Goal: Navigation & Orientation: Understand site structure

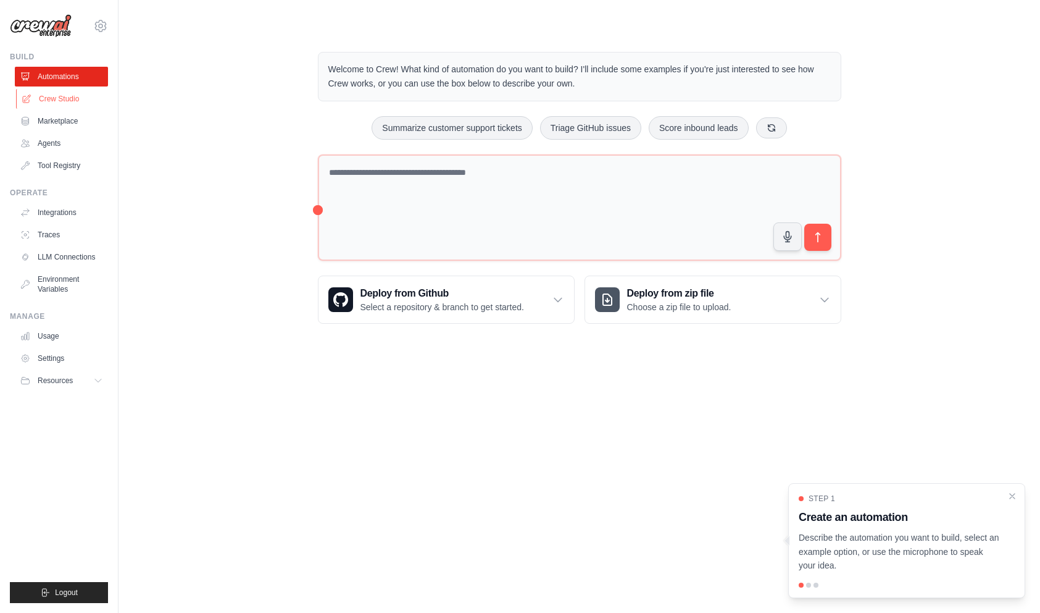
click at [77, 102] on link "Crew Studio" at bounding box center [62, 99] width 93 height 20
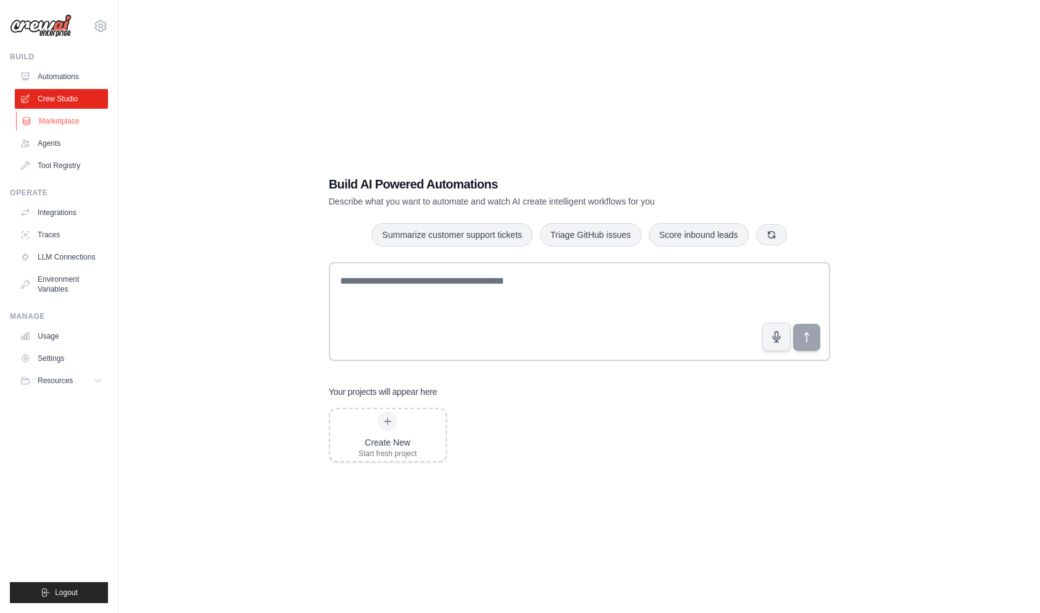
click at [67, 125] on link "Marketplace" at bounding box center [62, 121] width 93 height 20
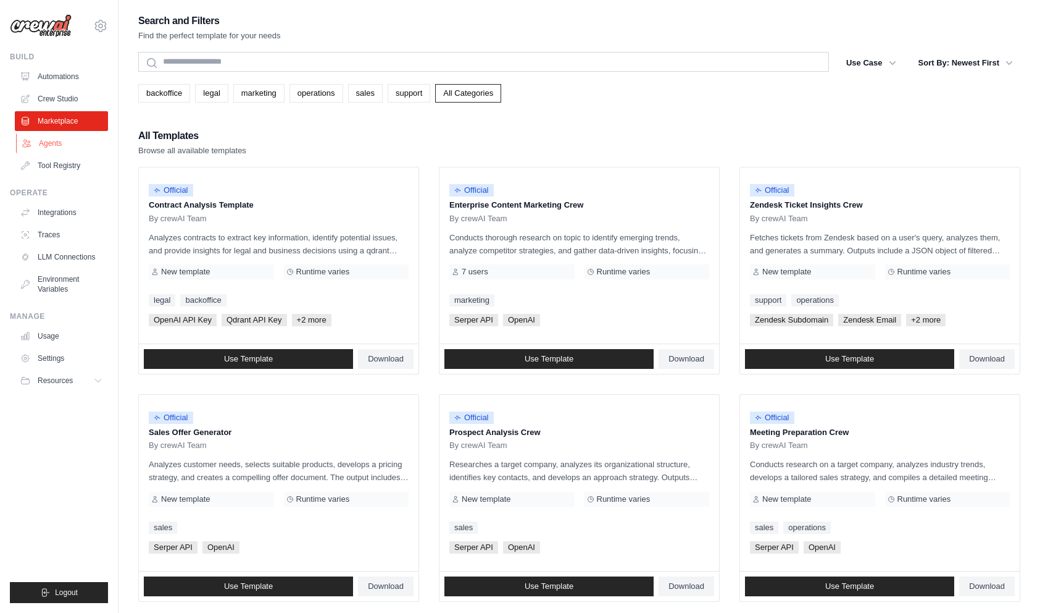
click at [76, 143] on link "Agents" at bounding box center [62, 143] width 93 height 20
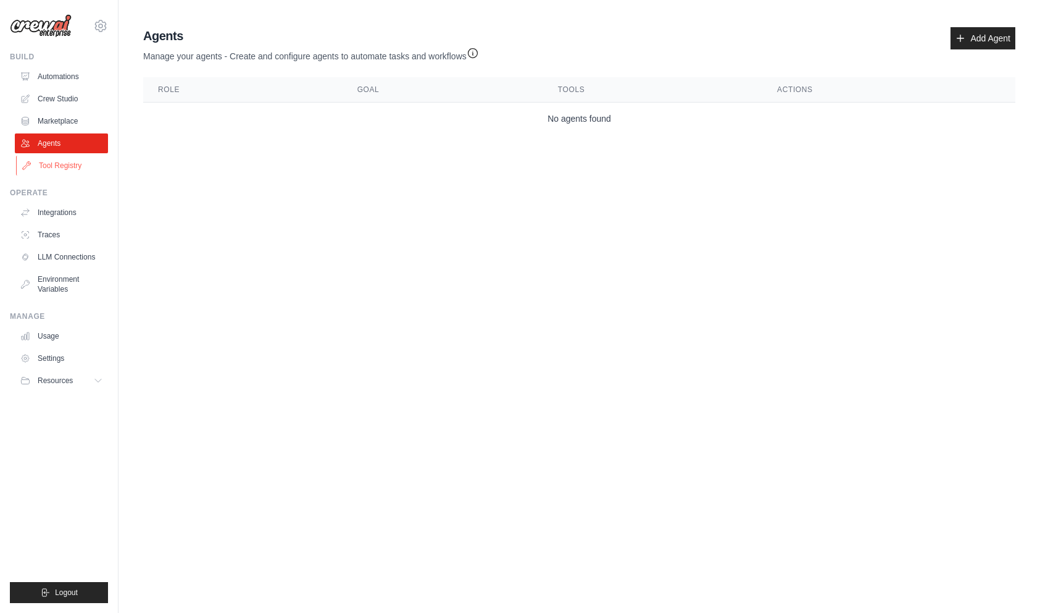
click at [67, 164] on link "Tool Registry" at bounding box center [62, 166] width 93 height 20
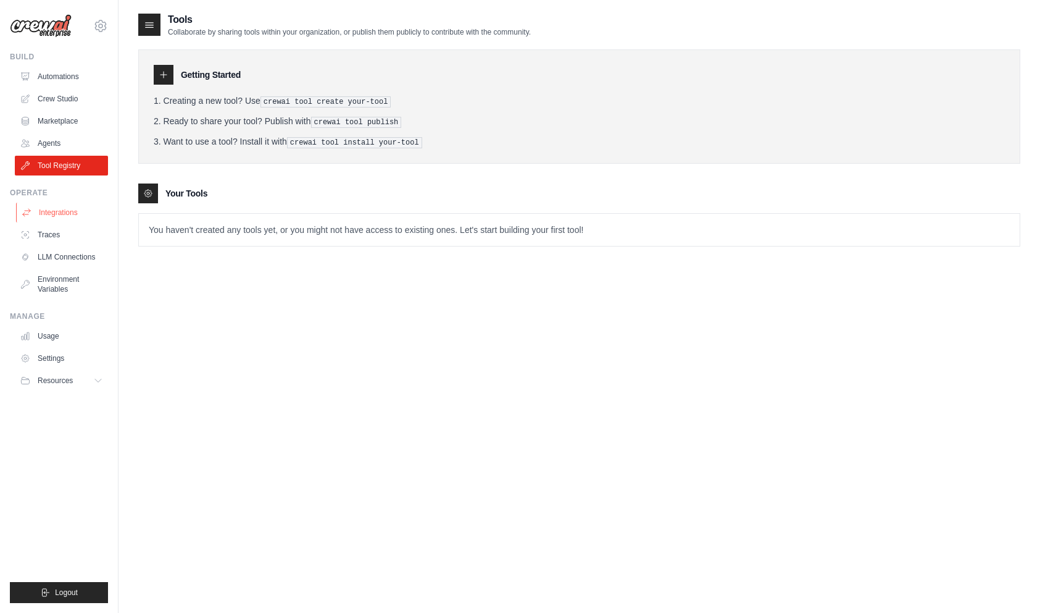
click at [47, 209] on link "Integrations" at bounding box center [62, 213] width 93 height 20
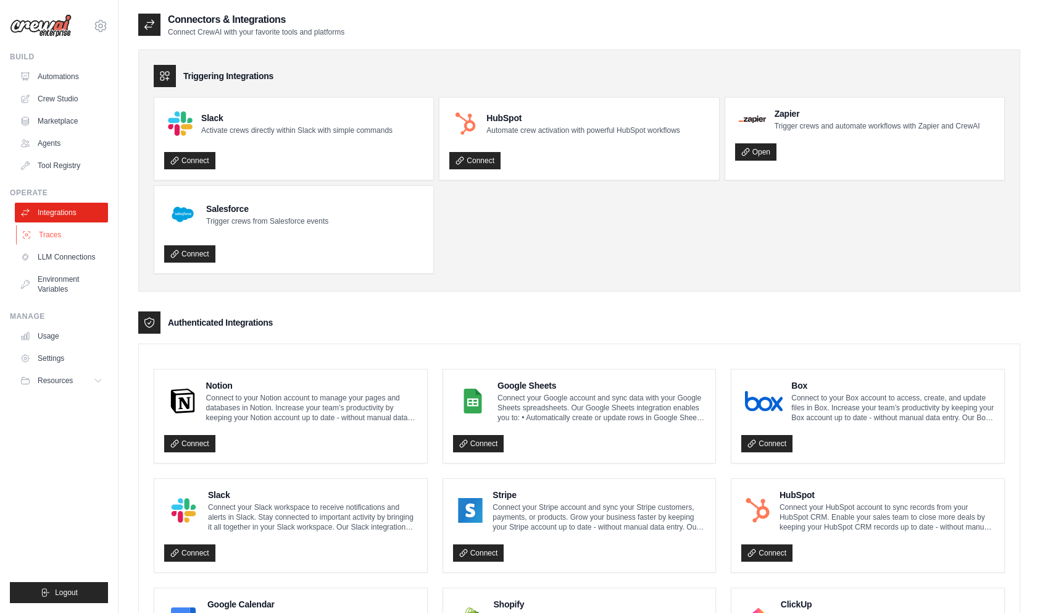
click at [54, 240] on link "Traces" at bounding box center [62, 235] width 93 height 20
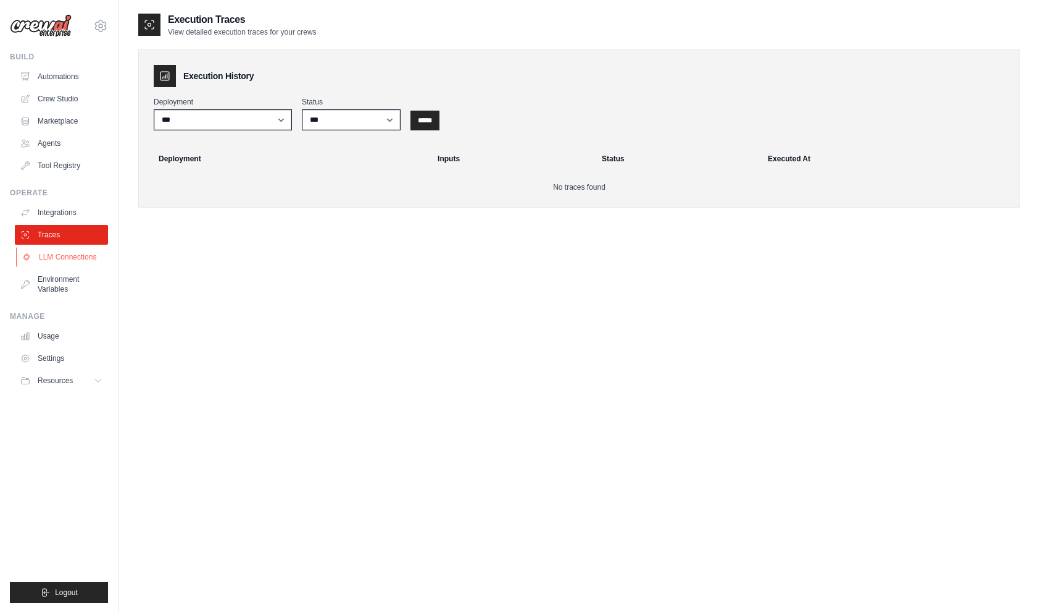
click at [54, 260] on link "LLM Connections" at bounding box center [62, 257] width 93 height 20
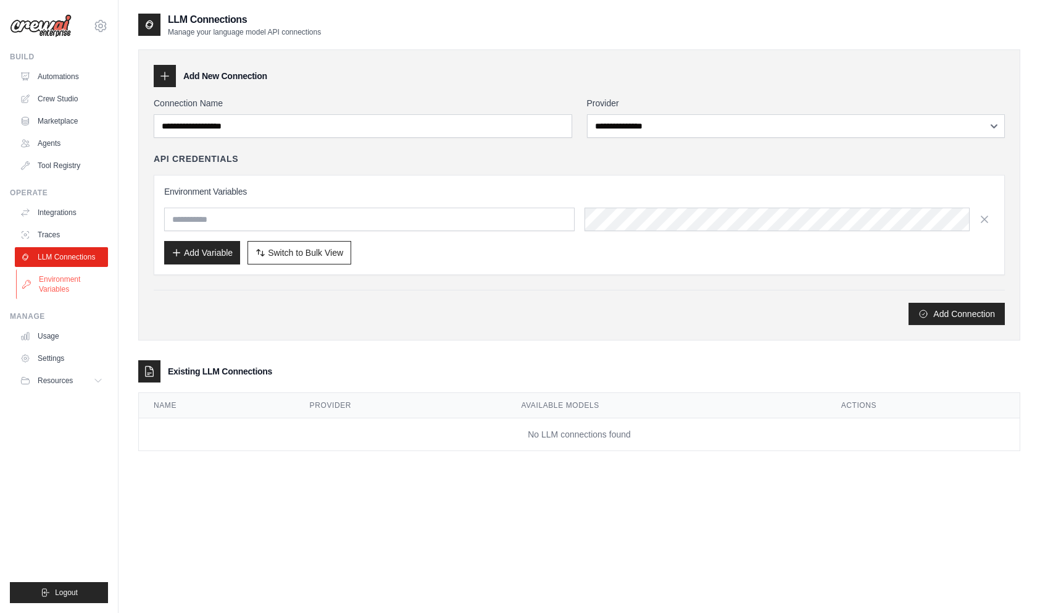
click at [54, 280] on link "Environment Variables" at bounding box center [62, 284] width 93 height 30
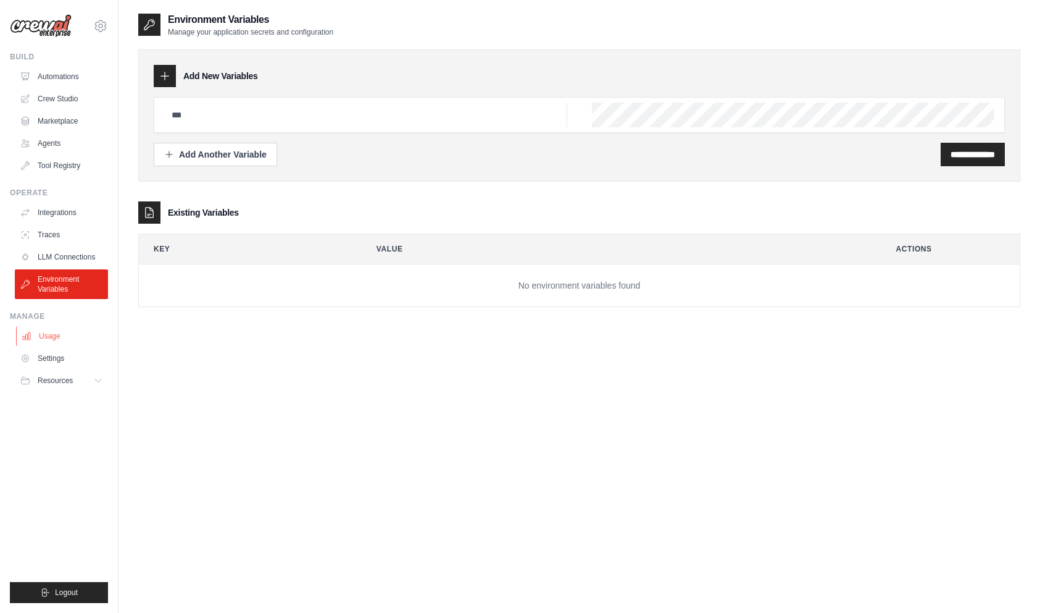
click at [47, 337] on link "Usage" at bounding box center [62, 336] width 93 height 20
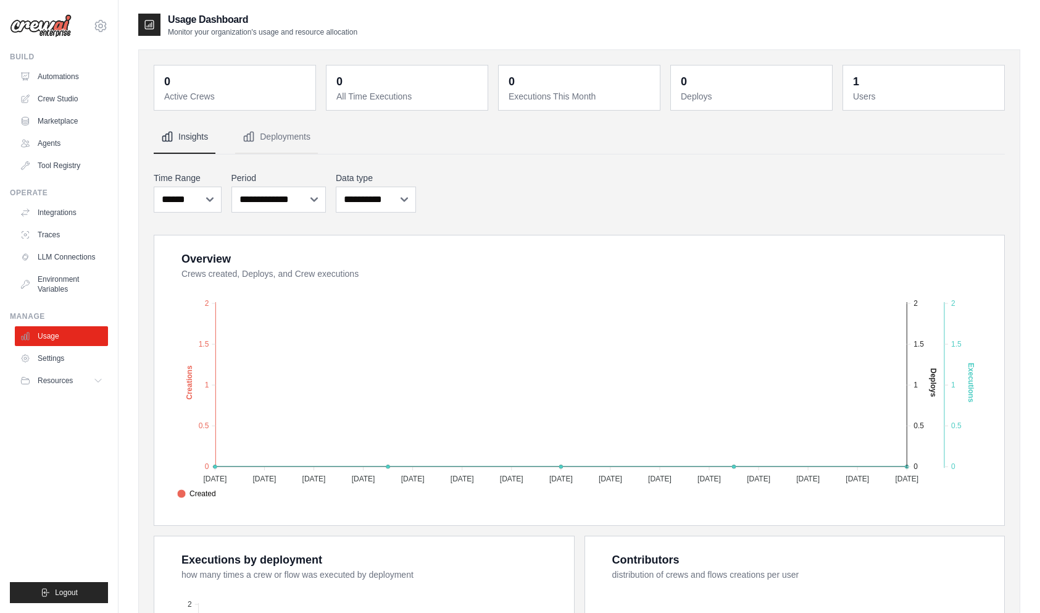
click at [67, 348] on ul "Usage Settings Resources Documentation Blog" at bounding box center [61, 358] width 93 height 64
click at [63, 352] on link "Settings" at bounding box center [62, 358] width 93 height 20
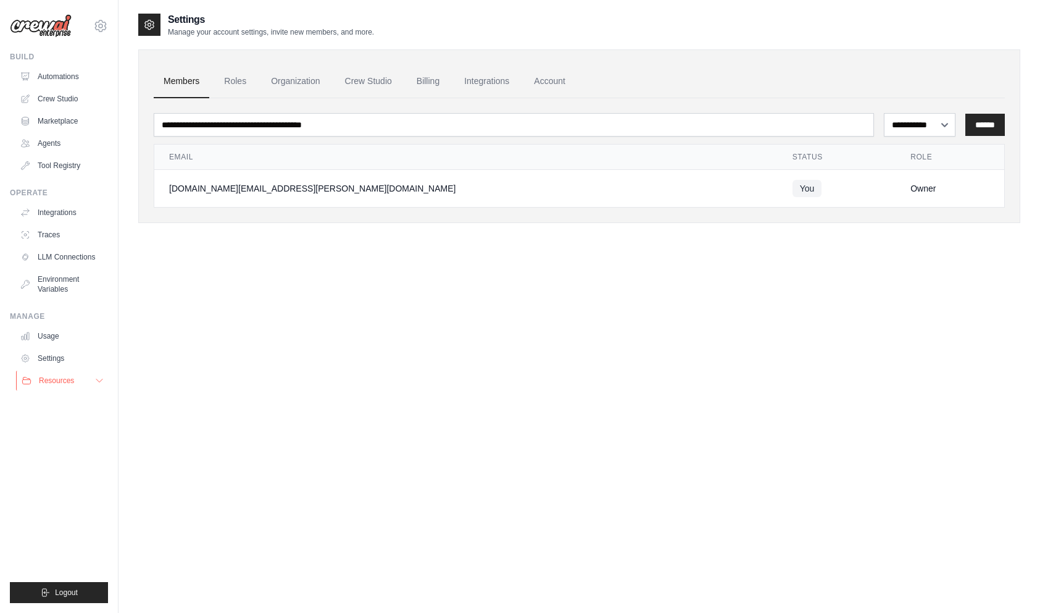
click at [52, 377] on span "Resources" at bounding box center [56, 380] width 35 height 10
click at [235, 78] on link "Roles" at bounding box center [235, 81] width 42 height 33
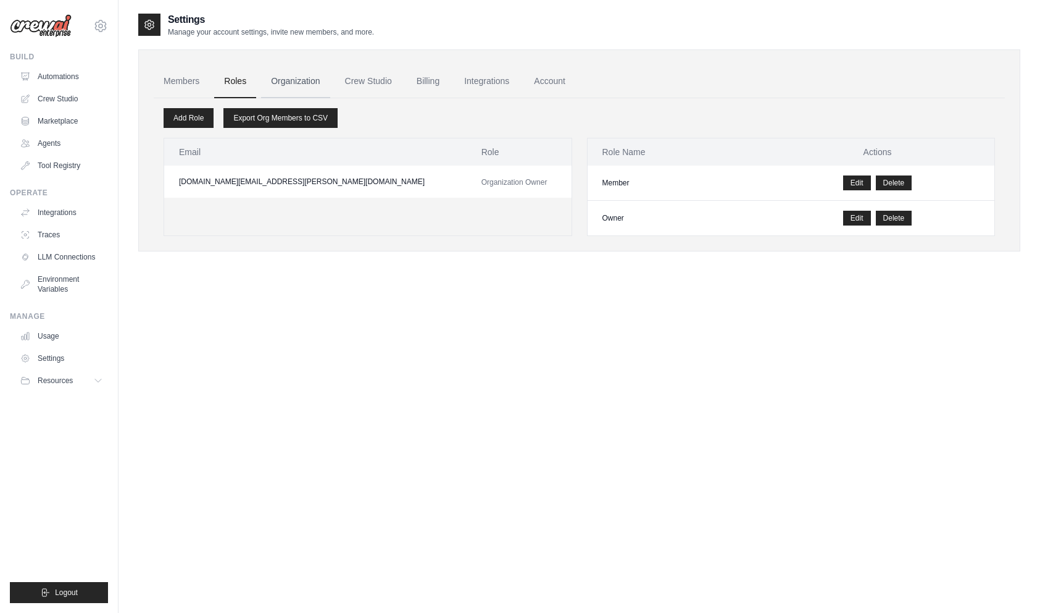
click at [274, 78] on link "Organization" at bounding box center [295, 81] width 69 height 33
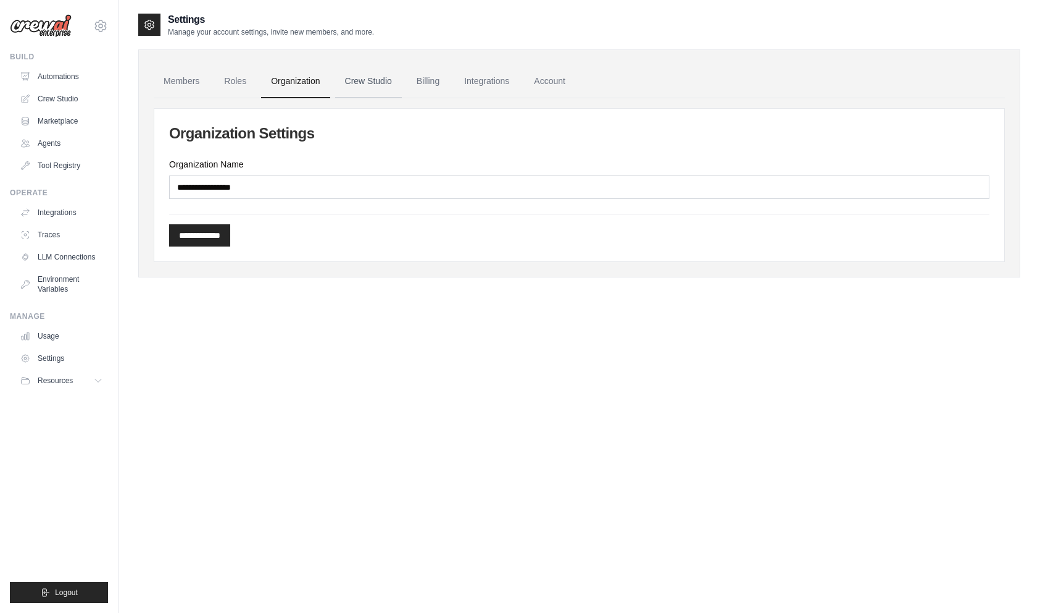
click at [360, 83] on link "Crew Studio" at bounding box center [368, 81] width 67 height 33
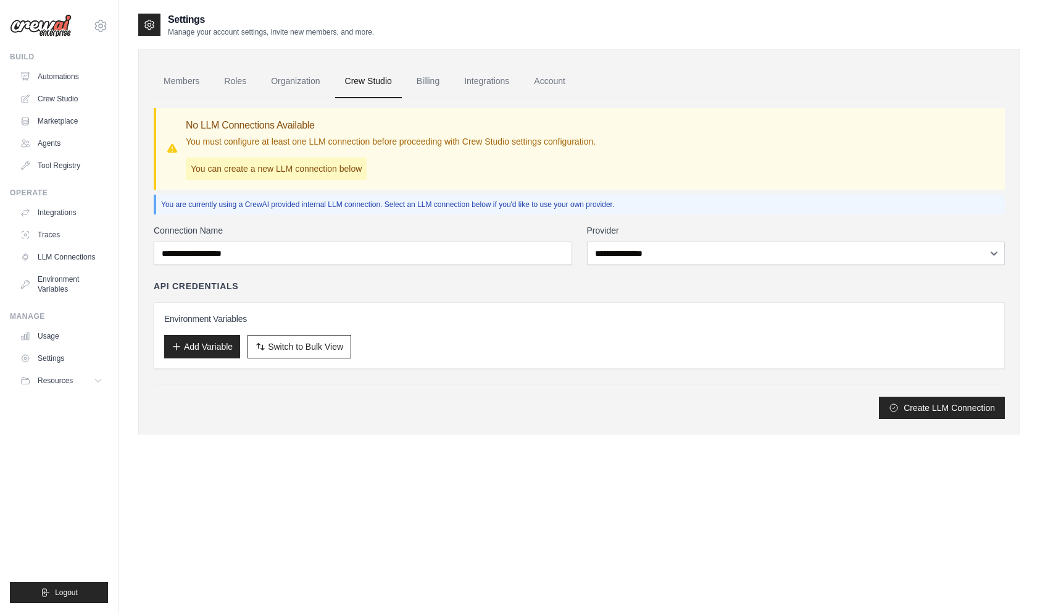
click at [301, 85] on link "Organization" at bounding box center [295, 81] width 69 height 33
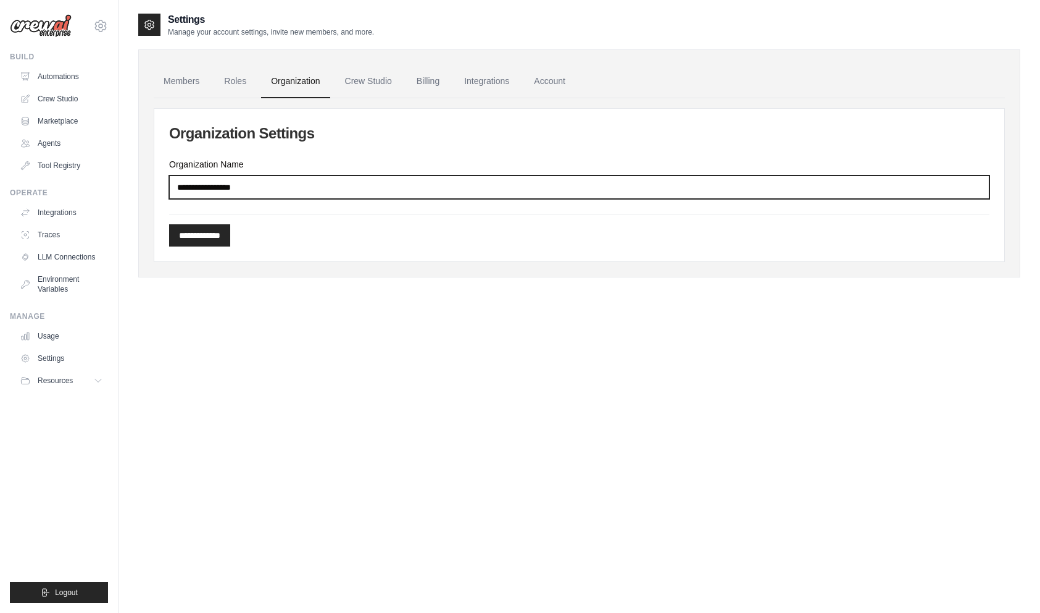
click at [225, 190] on input "Organization Name" at bounding box center [579, 186] width 821 height 23
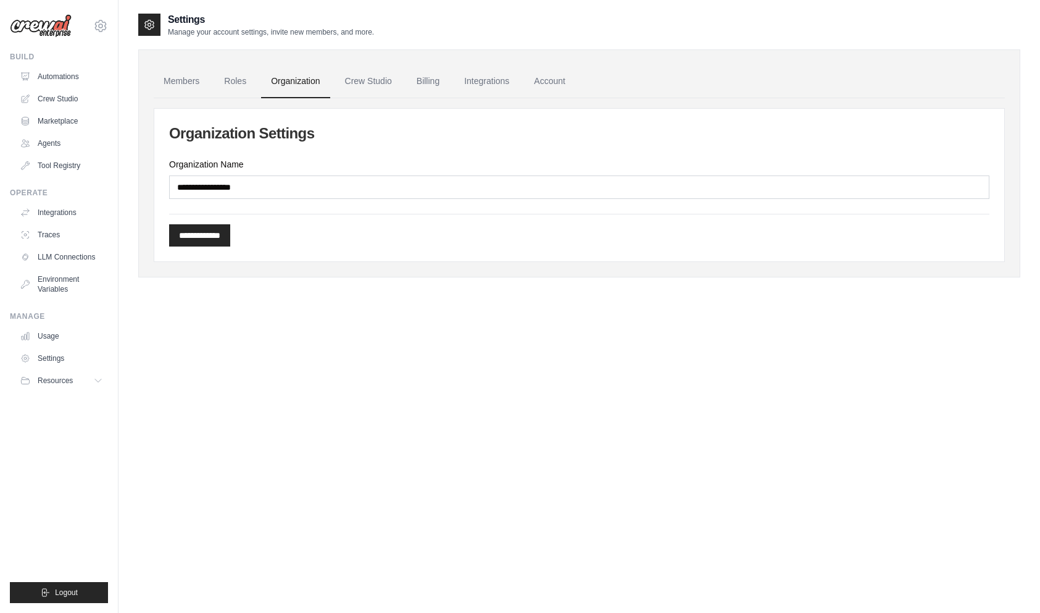
click at [320, 253] on div "**********" at bounding box center [579, 185] width 850 height 153
click at [414, 77] on link "Billing" at bounding box center [428, 81] width 43 height 33
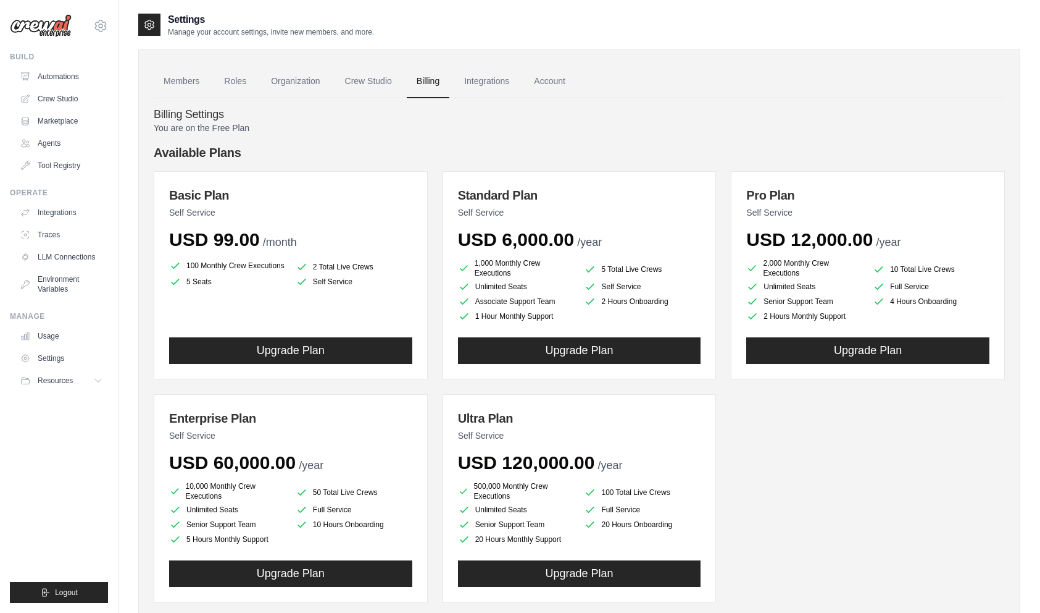
click at [461, 84] on link "Integrations" at bounding box center [486, 81] width 65 height 33
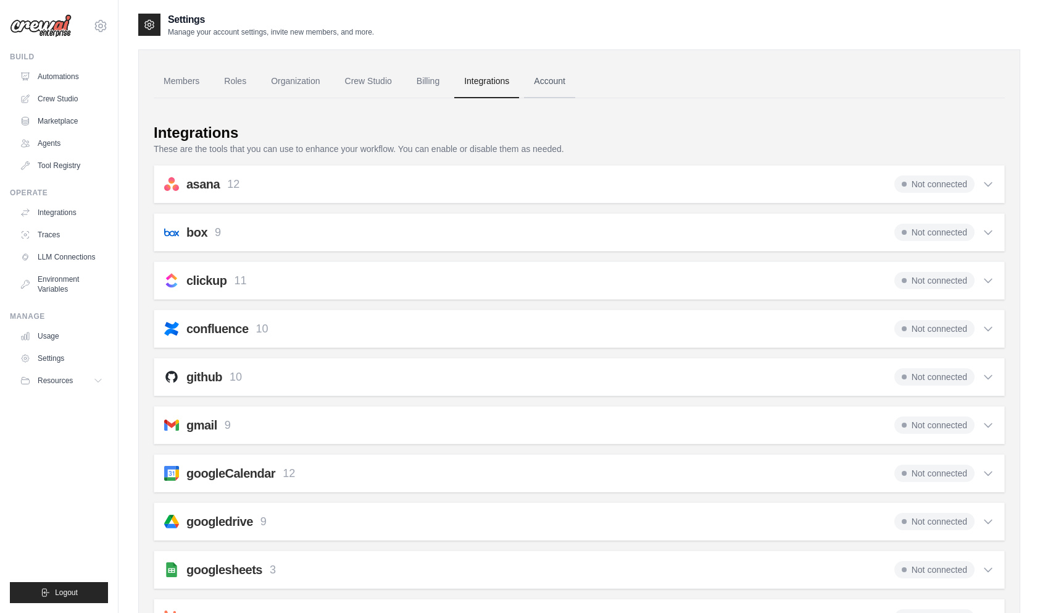
click at [551, 82] on link "Account" at bounding box center [549, 81] width 51 height 33
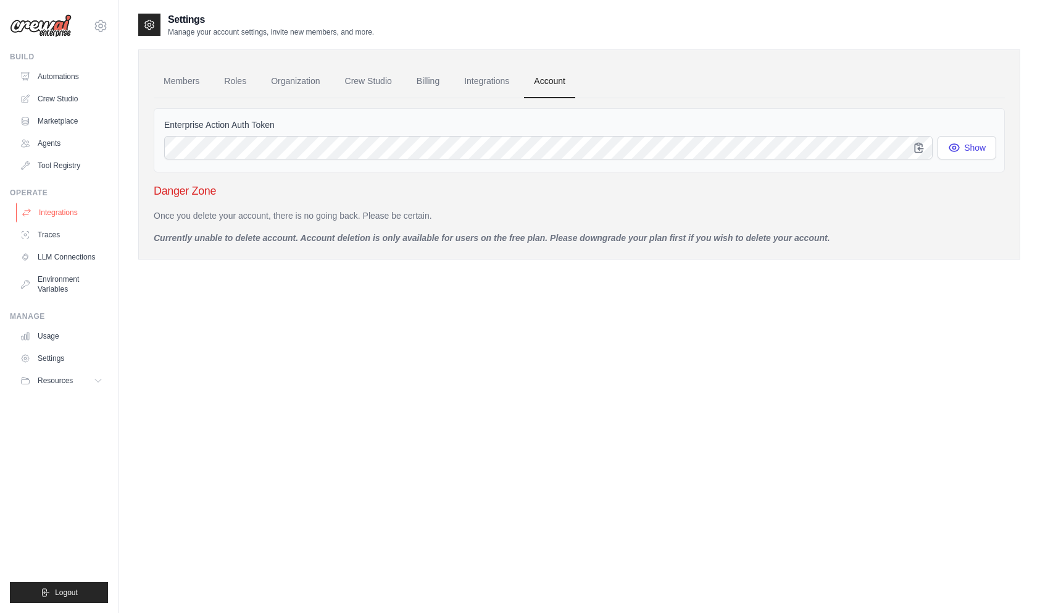
click at [74, 217] on link "Integrations" at bounding box center [62, 213] width 93 height 20
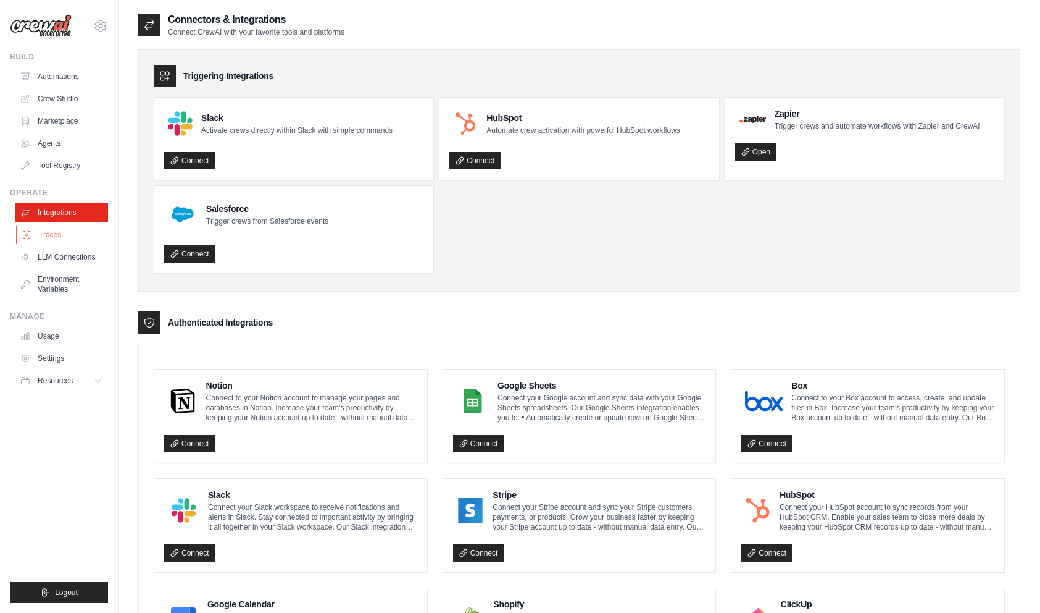
click at [79, 236] on link "Traces" at bounding box center [62, 235] width 93 height 20
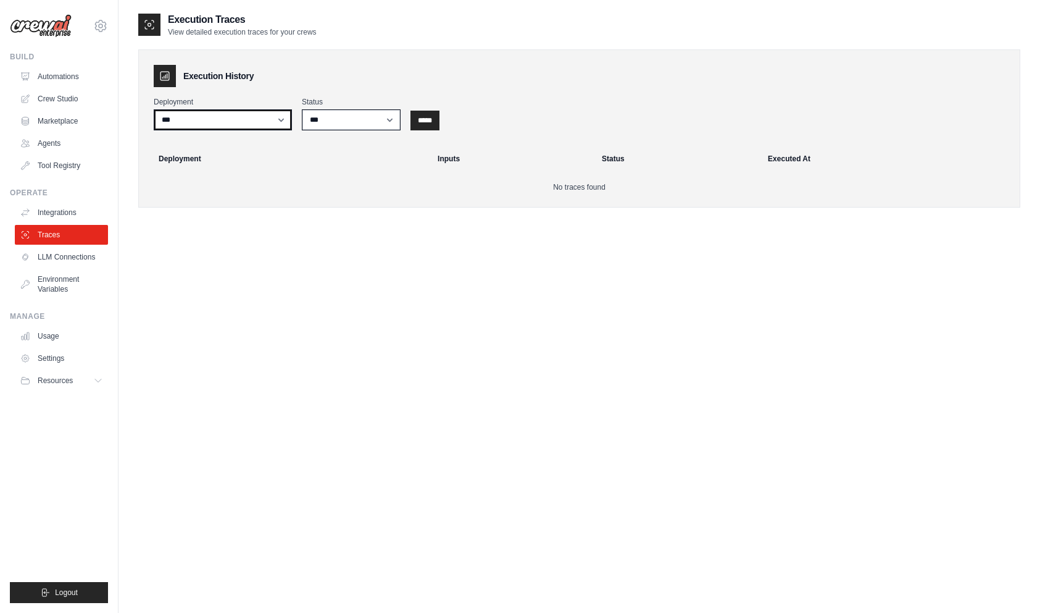
click at [261, 125] on select "***" at bounding box center [223, 119] width 138 height 21
click at [351, 117] on select "*** ********* ******* *****" at bounding box center [351, 119] width 99 height 21
click at [146, 28] on icon at bounding box center [149, 25] width 12 height 12
click at [82, 257] on link "LLM Connections" at bounding box center [62, 257] width 93 height 20
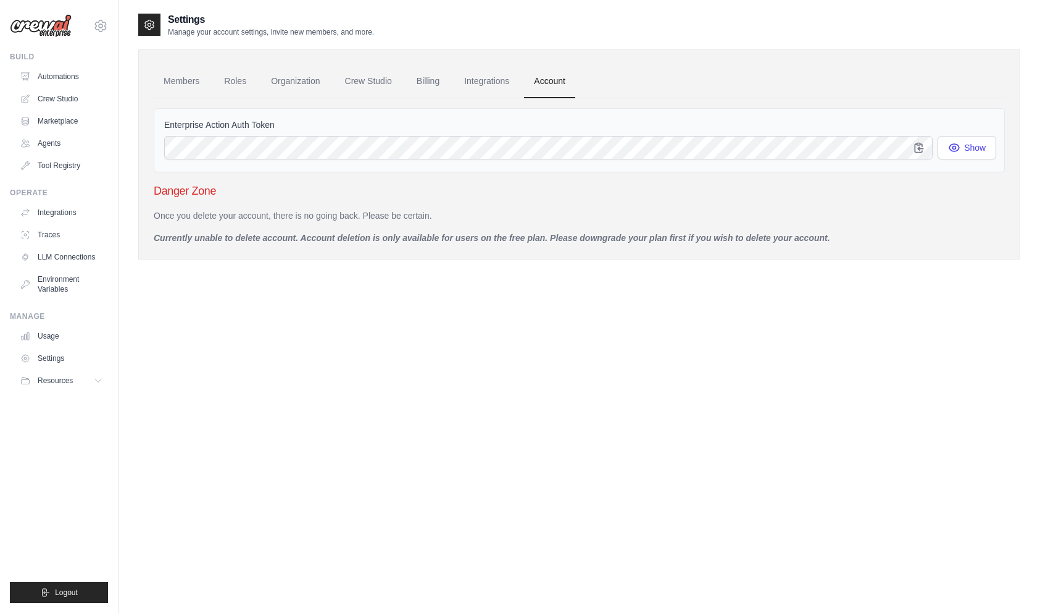
click at [49, 33] on img at bounding box center [41, 25] width 62 height 23
click at [49, 27] on img at bounding box center [41, 25] width 62 height 23
click at [59, 72] on link "Automations" at bounding box center [62, 77] width 93 height 20
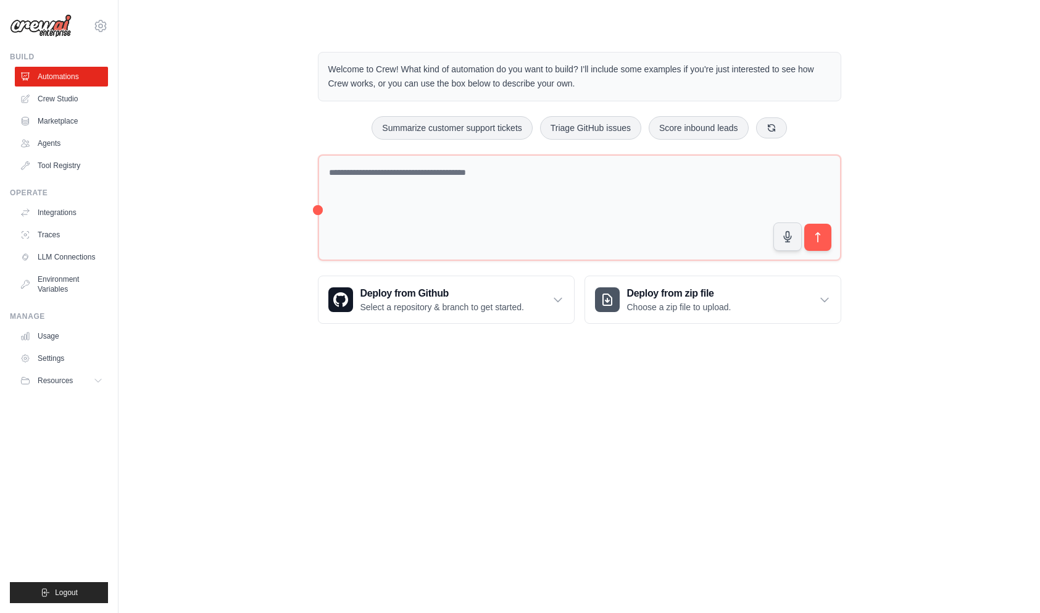
click at [207, 150] on div "Welcome to Crew! What kind of automation do you want to build? I'll include som…" at bounding box center [579, 187] width 882 height 311
click at [59, 29] on img at bounding box center [41, 25] width 62 height 23
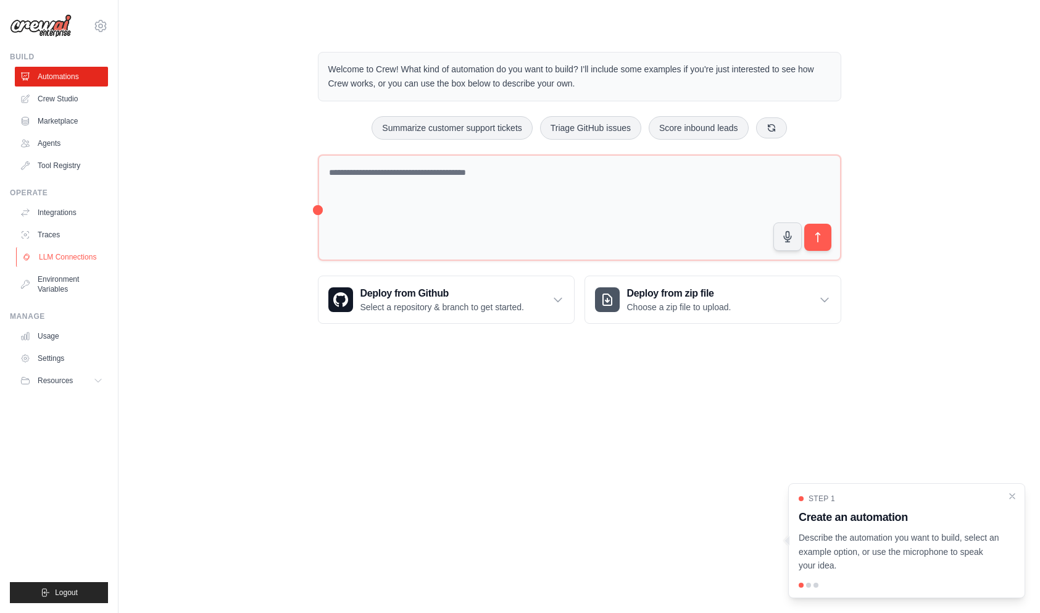
click at [84, 262] on link "LLM Connections" at bounding box center [62, 257] width 93 height 20
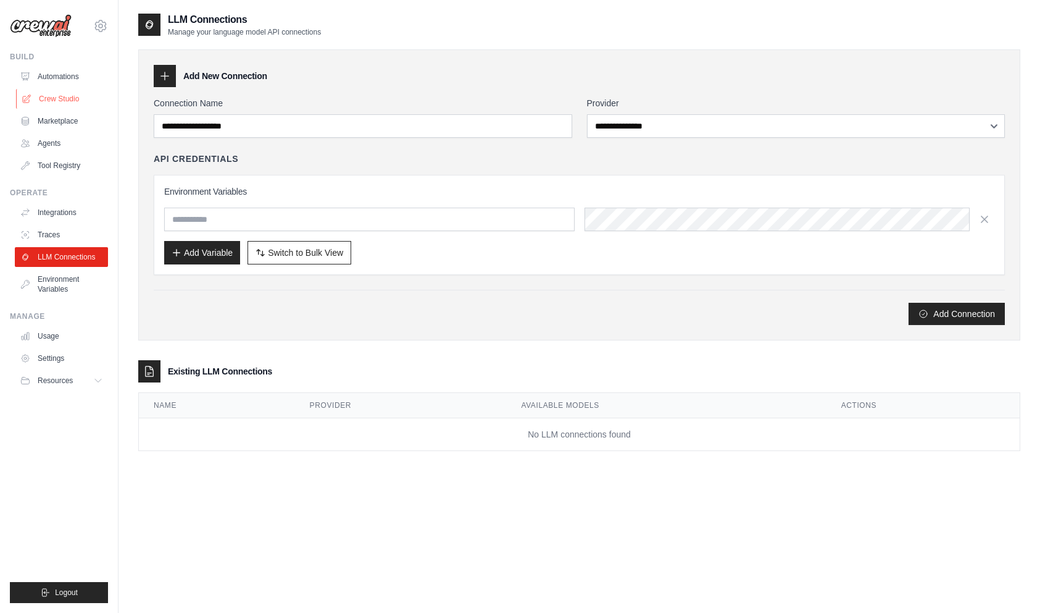
click at [67, 99] on link "Crew Studio" at bounding box center [62, 99] width 93 height 20
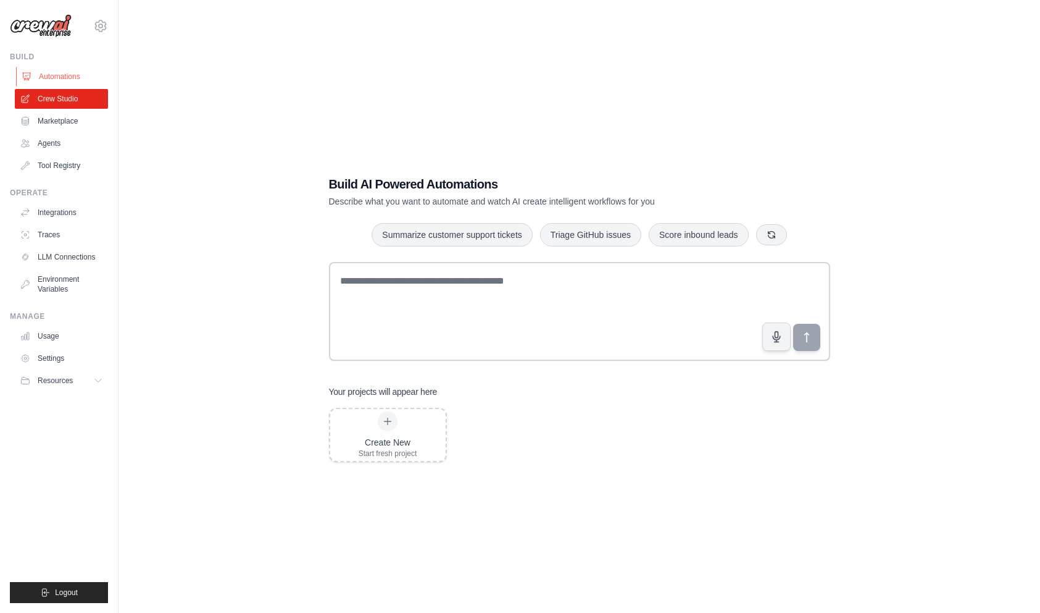
click at [59, 77] on link "Automations" at bounding box center [62, 77] width 93 height 20
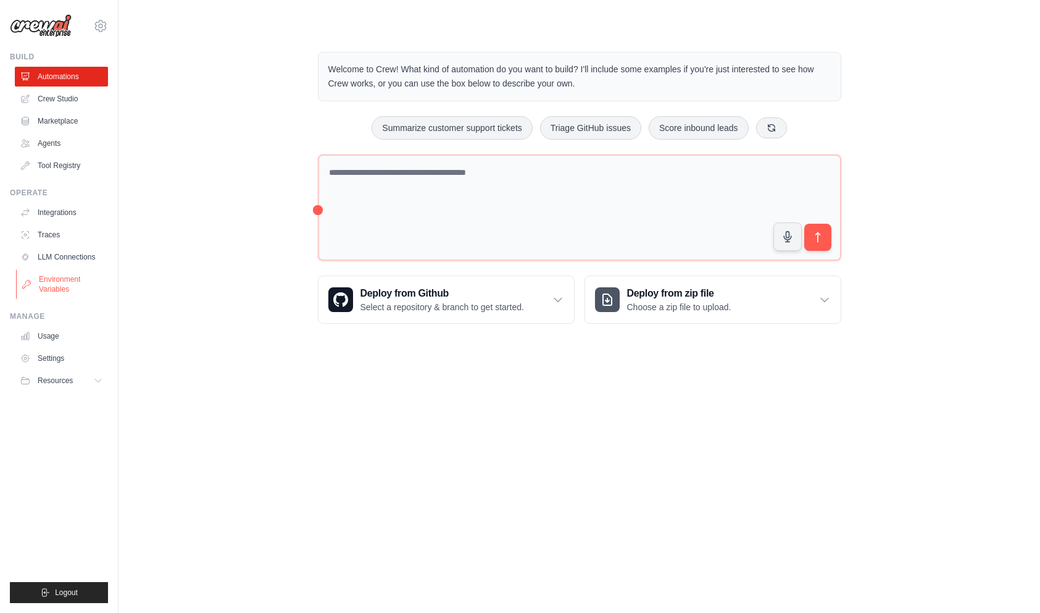
click at [57, 291] on link "Environment Variables" at bounding box center [62, 284] width 93 height 30
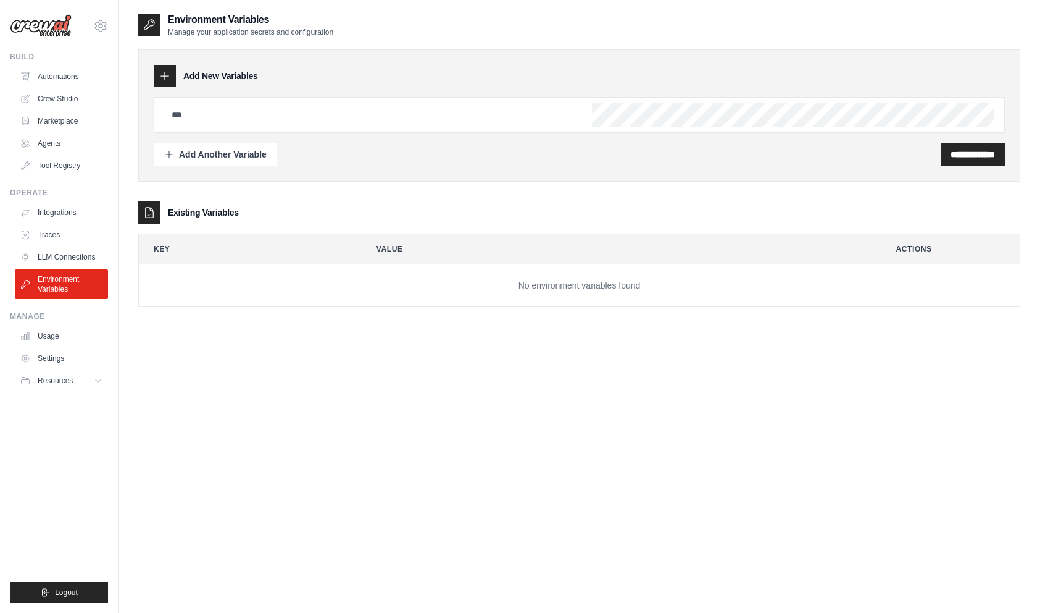
click at [353, 301] on td "No environment variables found" at bounding box center [579, 285] width 881 height 43
click at [564, 58] on div "**********" at bounding box center [579, 115] width 882 height 132
click at [59, 37] on img at bounding box center [41, 25] width 62 height 23
click at [57, 76] on link "Automations" at bounding box center [62, 77] width 93 height 20
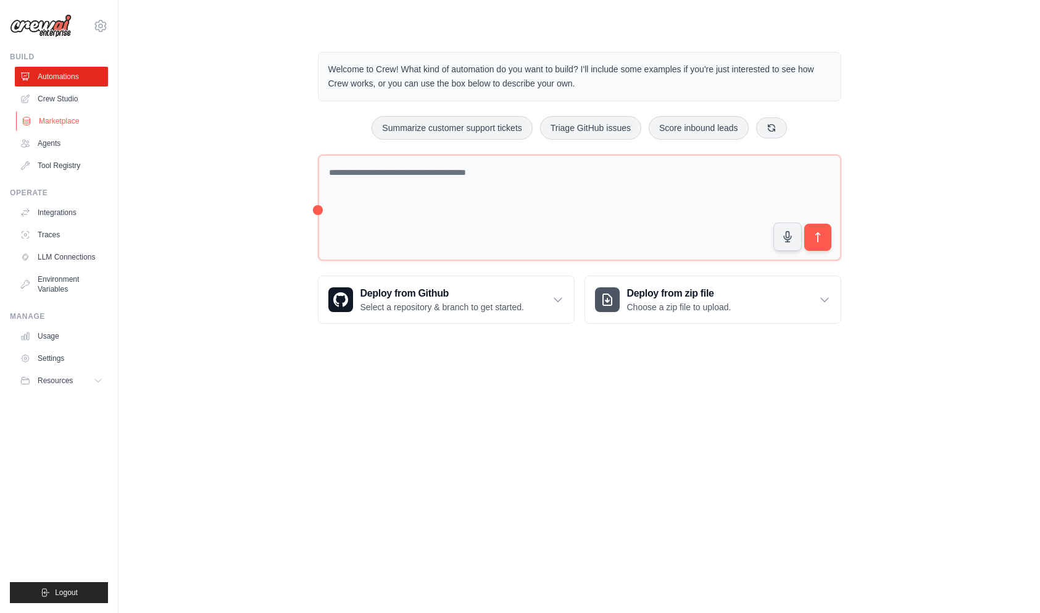
click at [72, 122] on link "Marketplace" at bounding box center [62, 121] width 93 height 20
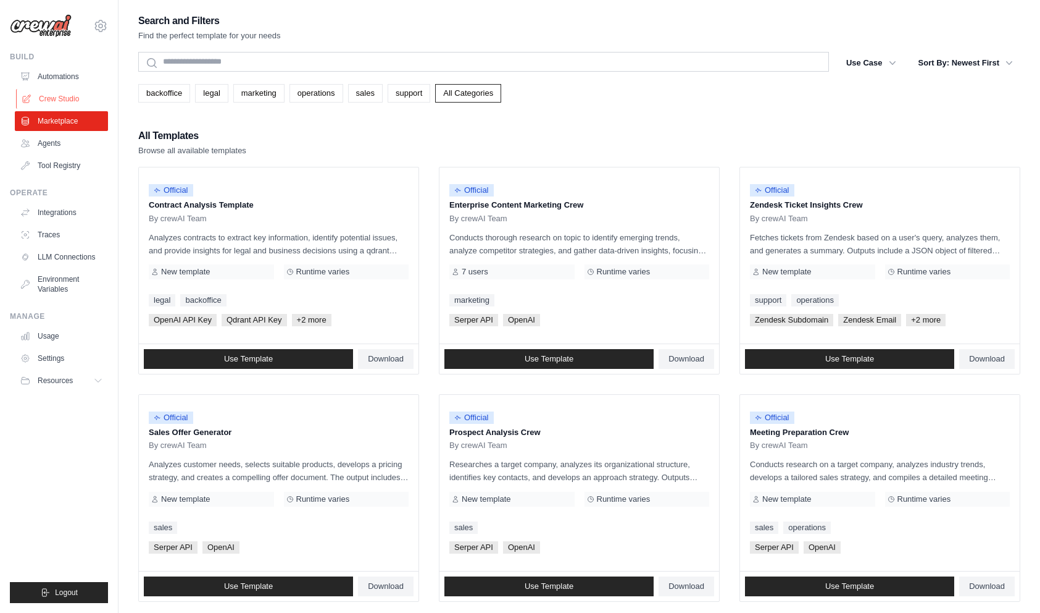
click at [73, 102] on link "Crew Studio" at bounding box center [62, 99] width 93 height 20
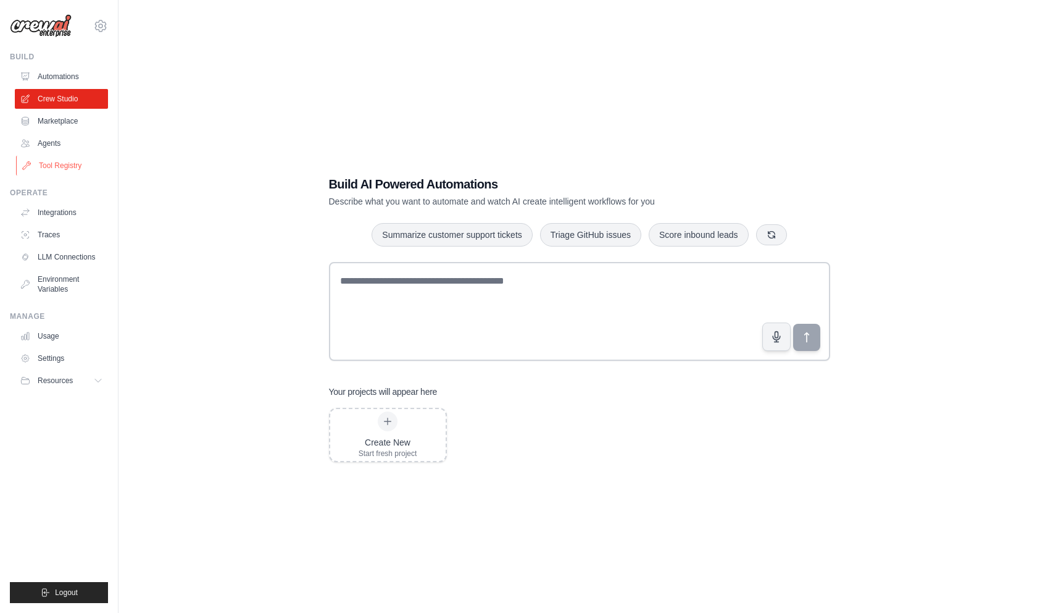
click at [56, 170] on link "Tool Registry" at bounding box center [62, 166] width 93 height 20
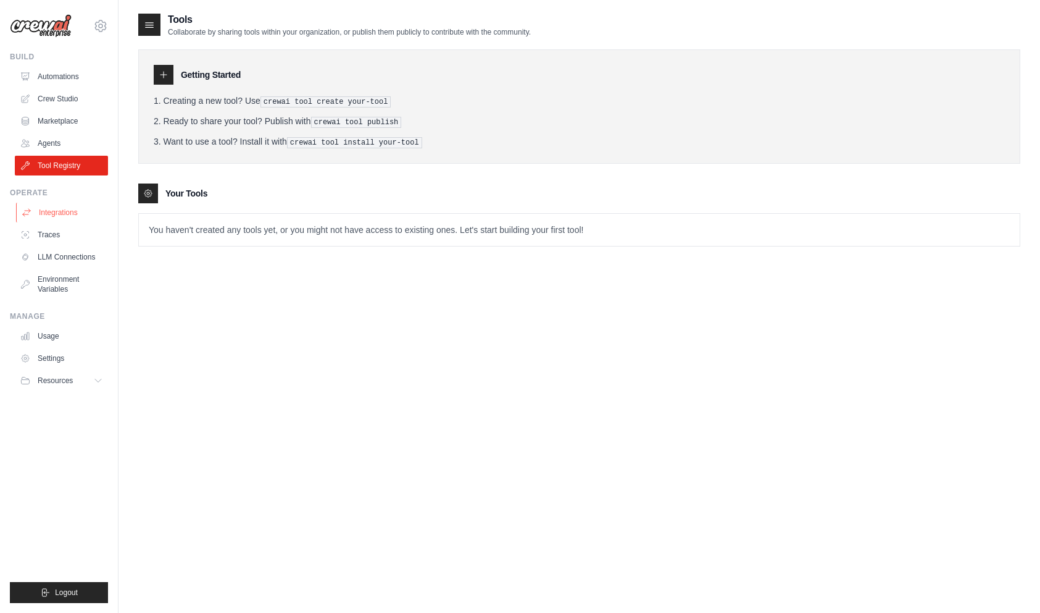
click at [52, 211] on link "Integrations" at bounding box center [62, 213] width 93 height 20
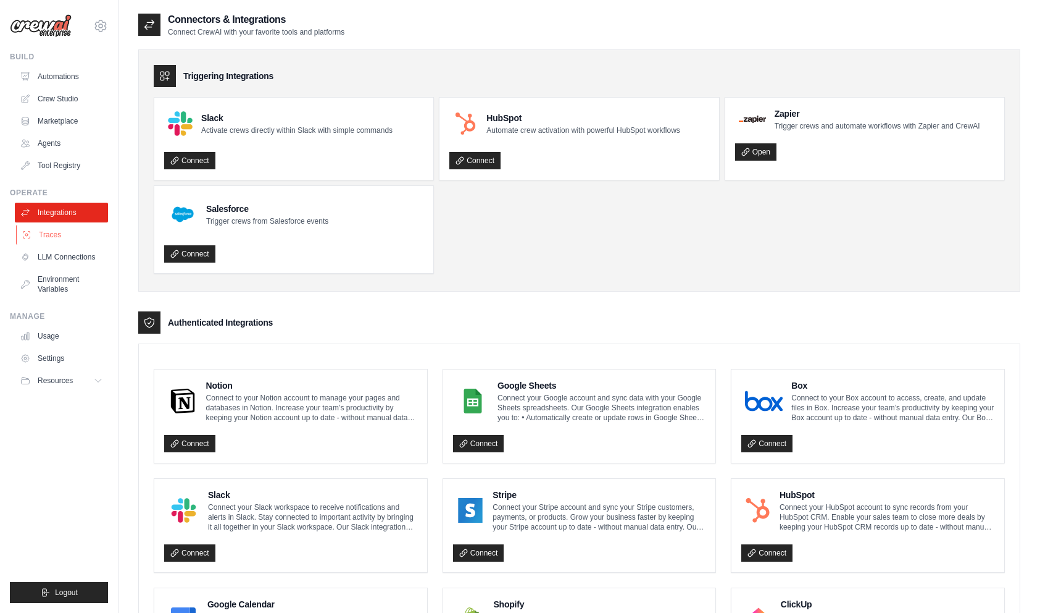
click at [52, 233] on link "Traces" at bounding box center [62, 235] width 93 height 20
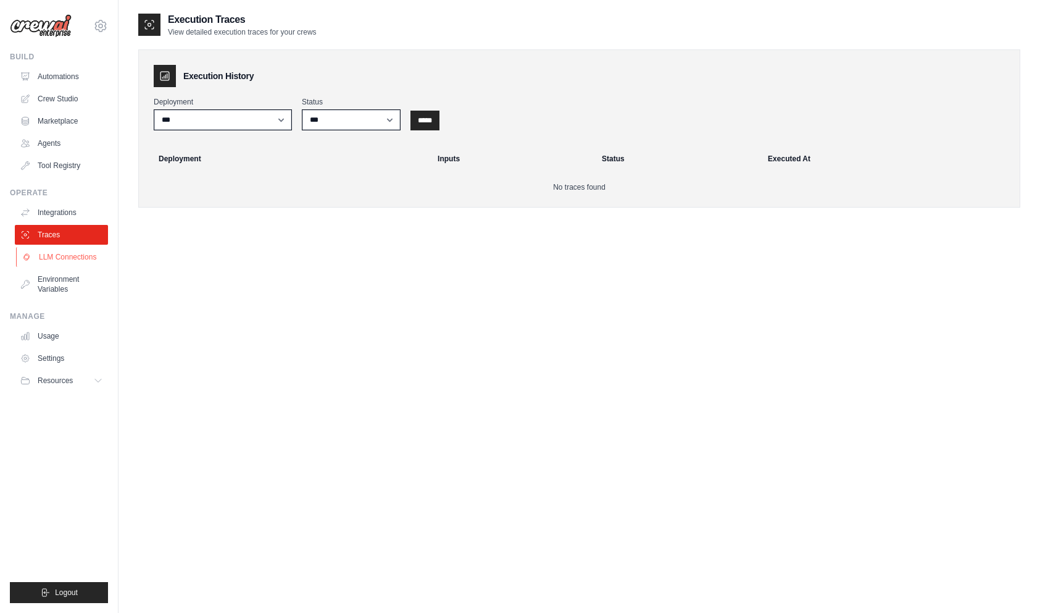
click at [57, 266] on link "LLM Connections" at bounding box center [62, 257] width 93 height 20
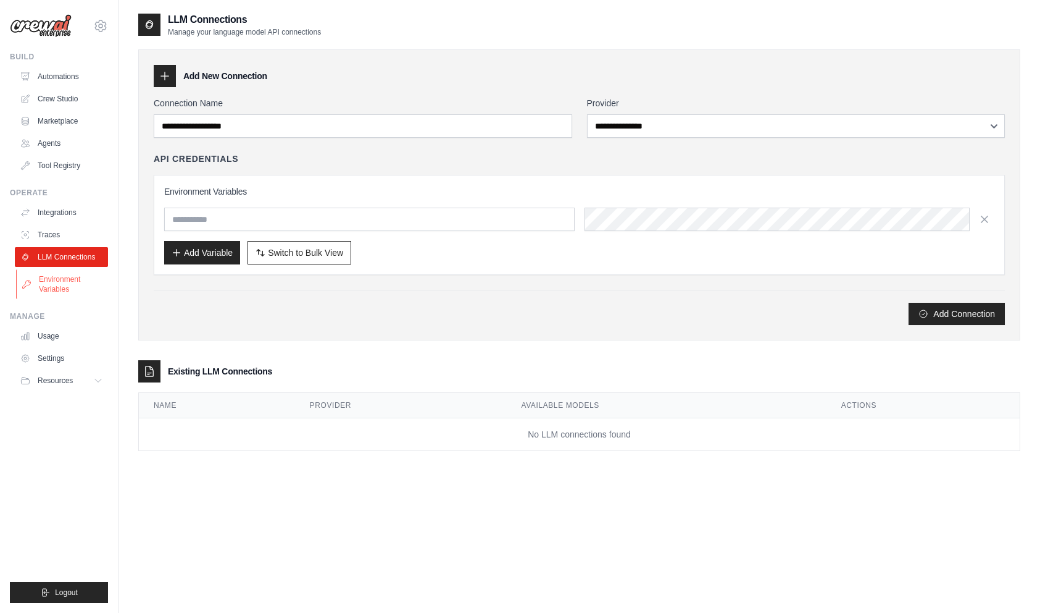
click at [51, 288] on link "Environment Variables" at bounding box center [62, 284] width 93 height 30
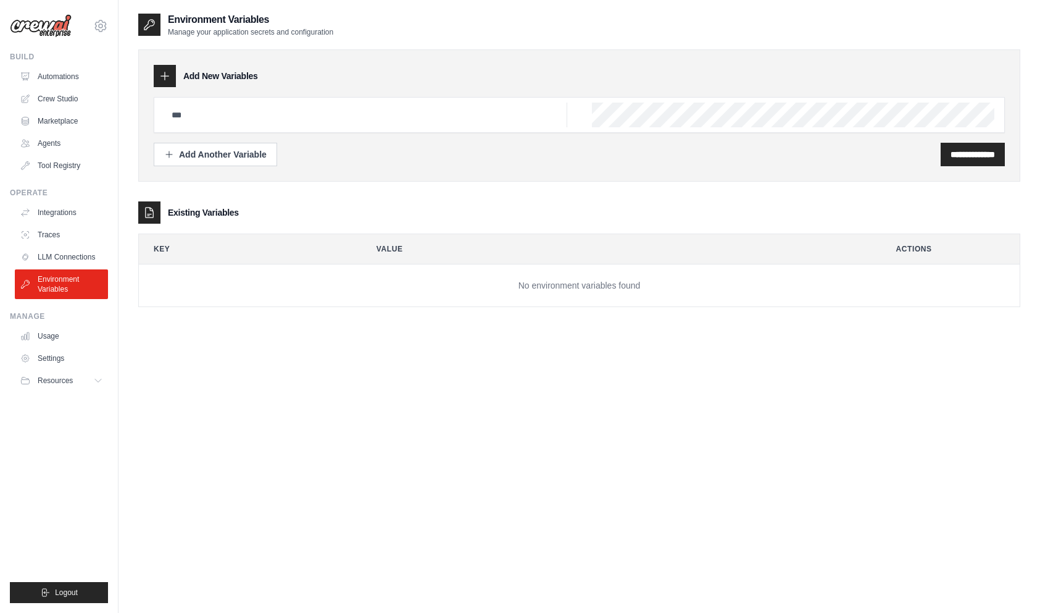
click at [51, 324] on div "Manage Usage Settings Resources Documentation GitHub Blog" at bounding box center [59, 350] width 98 height 79
click at [49, 345] on link "Usage" at bounding box center [62, 336] width 93 height 20
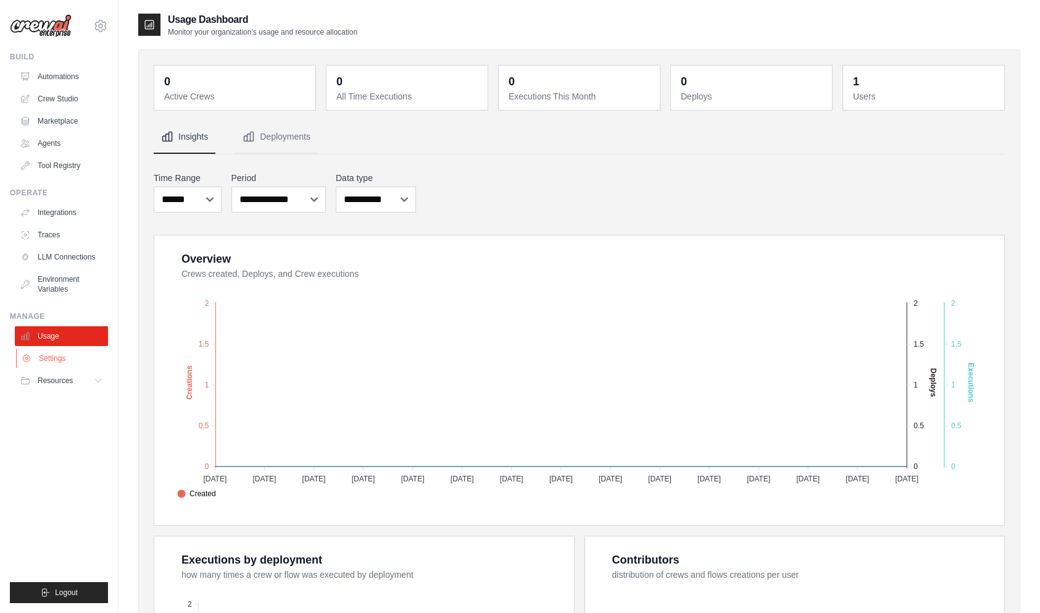
click at [49, 358] on link "Settings" at bounding box center [62, 358] width 93 height 20
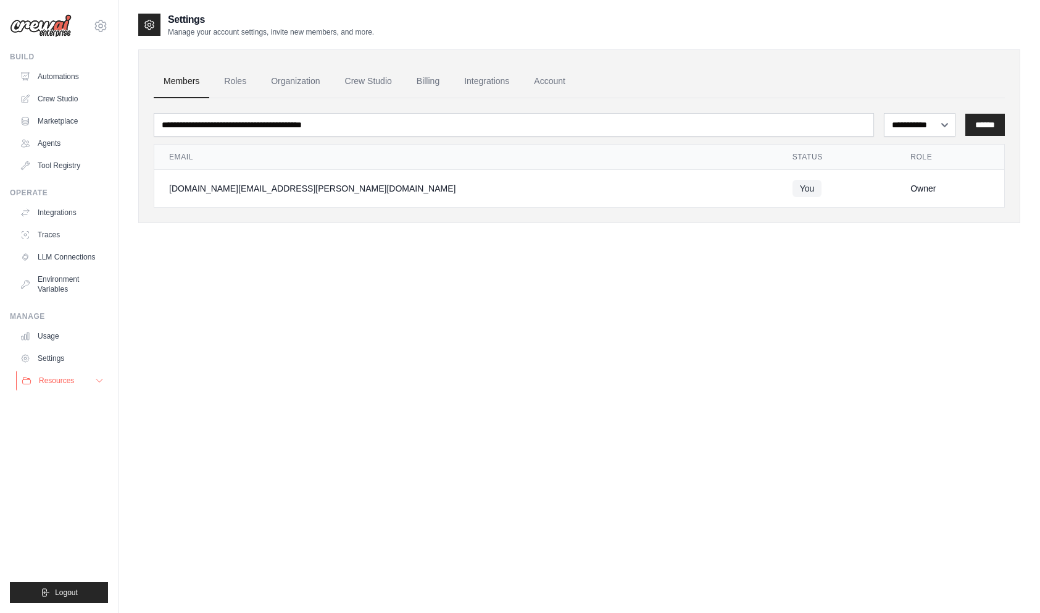
click at [50, 378] on span "Resources" at bounding box center [56, 380] width 35 height 10
click at [302, 312] on div "**********" at bounding box center [579, 318] width 882 height 613
click at [83, 587] on button "Logout" at bounding box center [59, 592] width 98 height 21
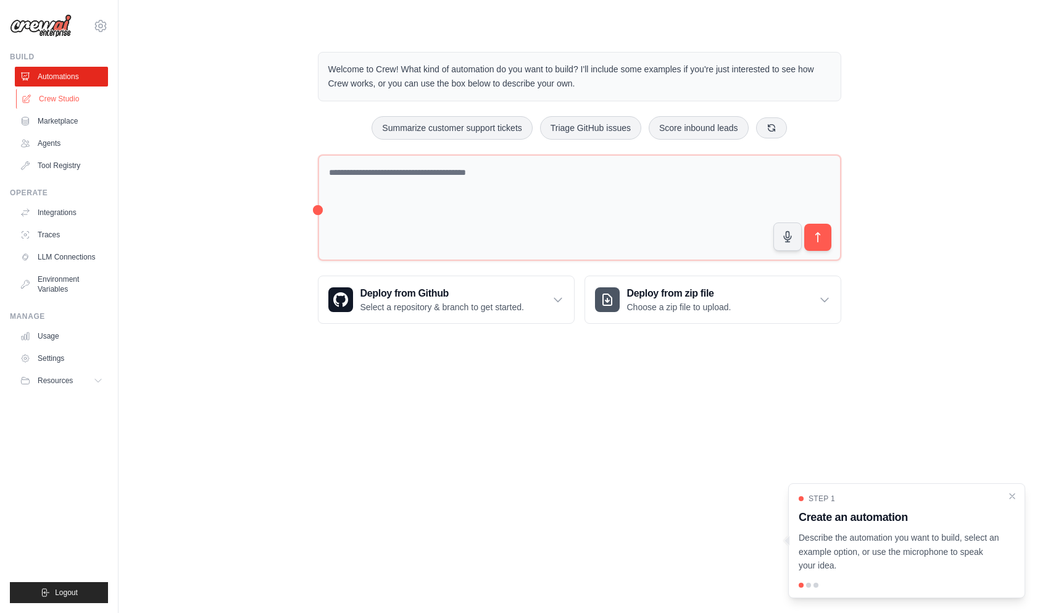
click at [64, 98] on link "Crew Studio" at bounding box center [62, 99] width 93 height 20
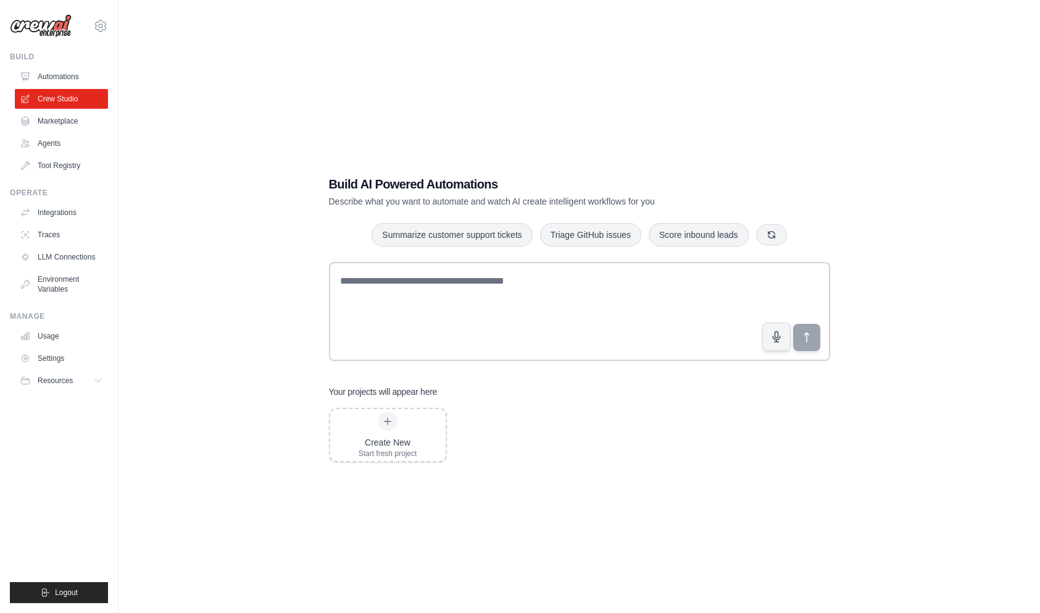
click at [61, 124] on link "Marketplace" at bounding box center [61, 121] width 93 height 20
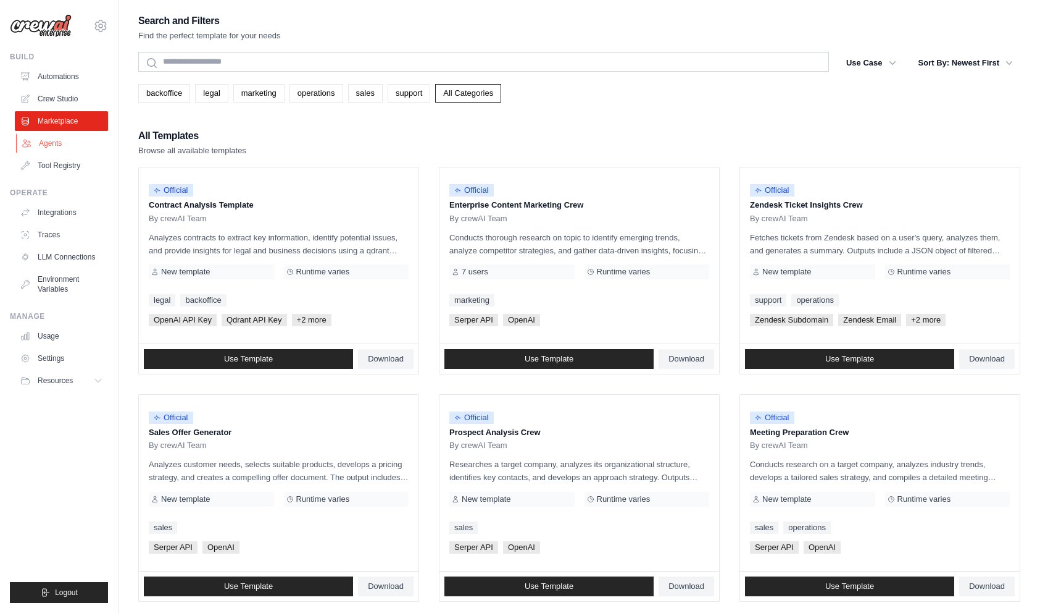
click at [56, 136] on link "Agents" at bounding box center [62, 143] width 93 height 20
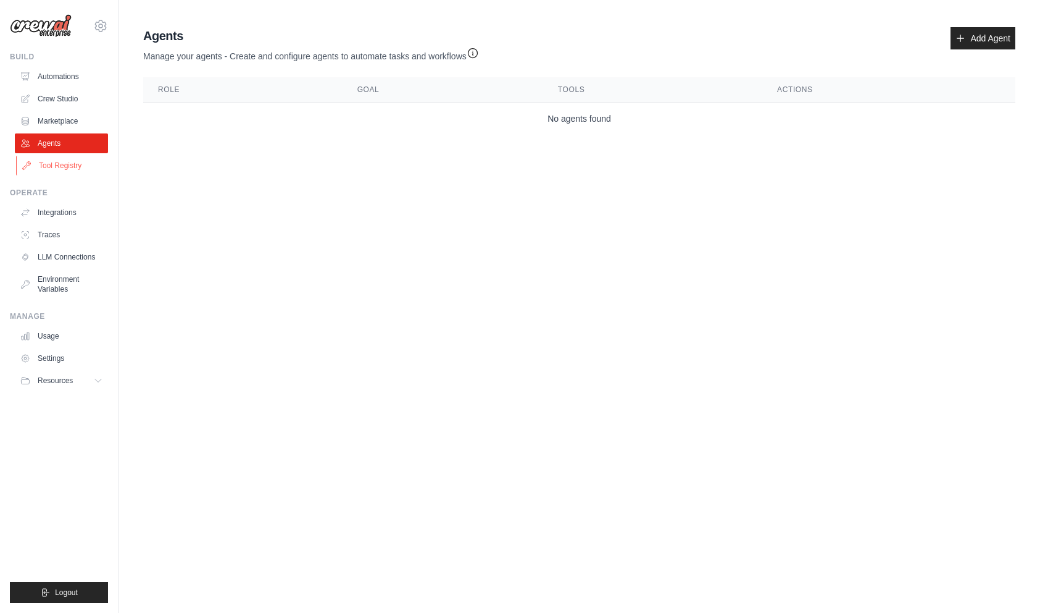
click at [56, 157] on link "Tool Registry" at bounding box center [62, 166] width 93 height 20
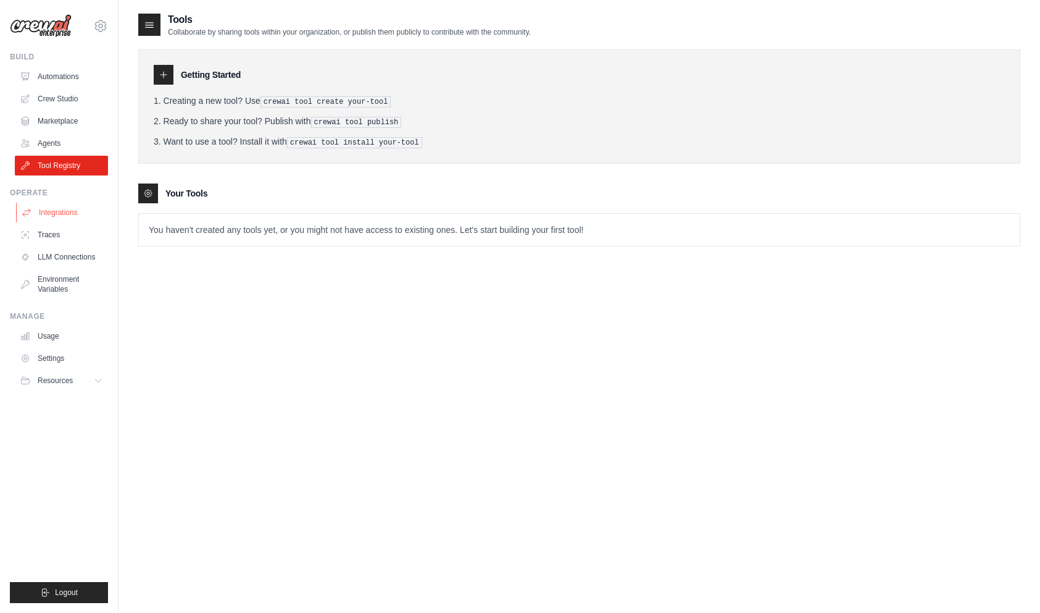
click at [46, 208] on link "Integrations" at bounding box center [62, 213] width 93 height 20
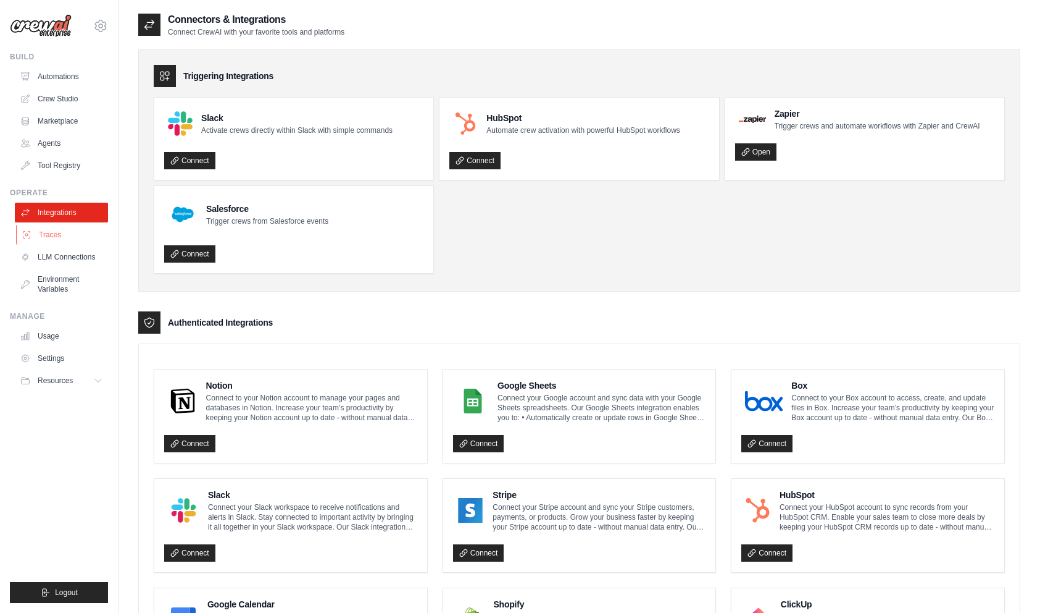
click at [51, 235] on link "Traces" at bounding box center [62, 235] width 93 height 20
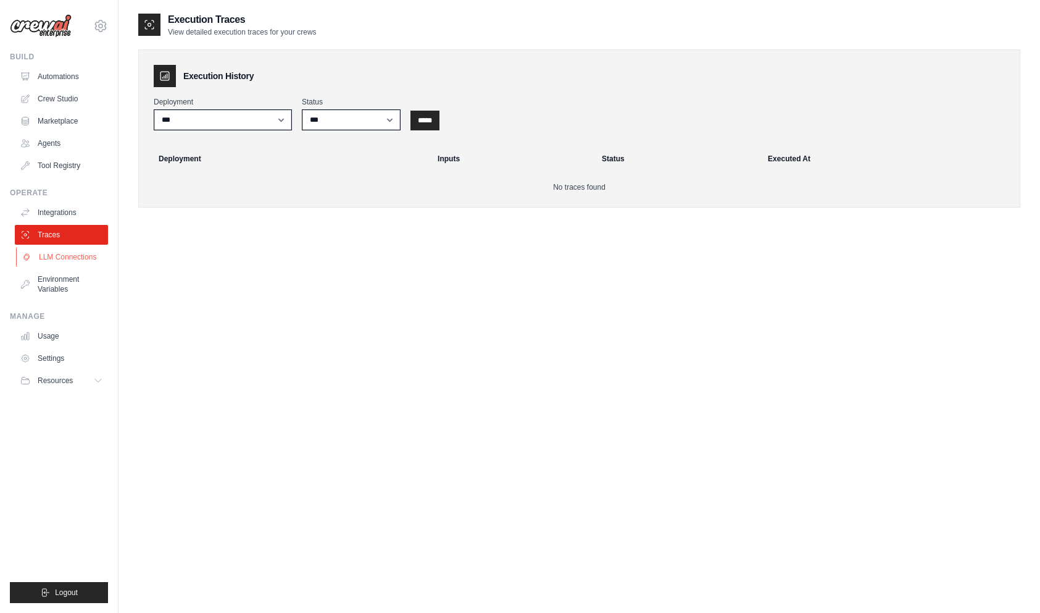
click at [54, 257] on link "LLM Connections" at bounding box center [62, 257] width 93 height 20
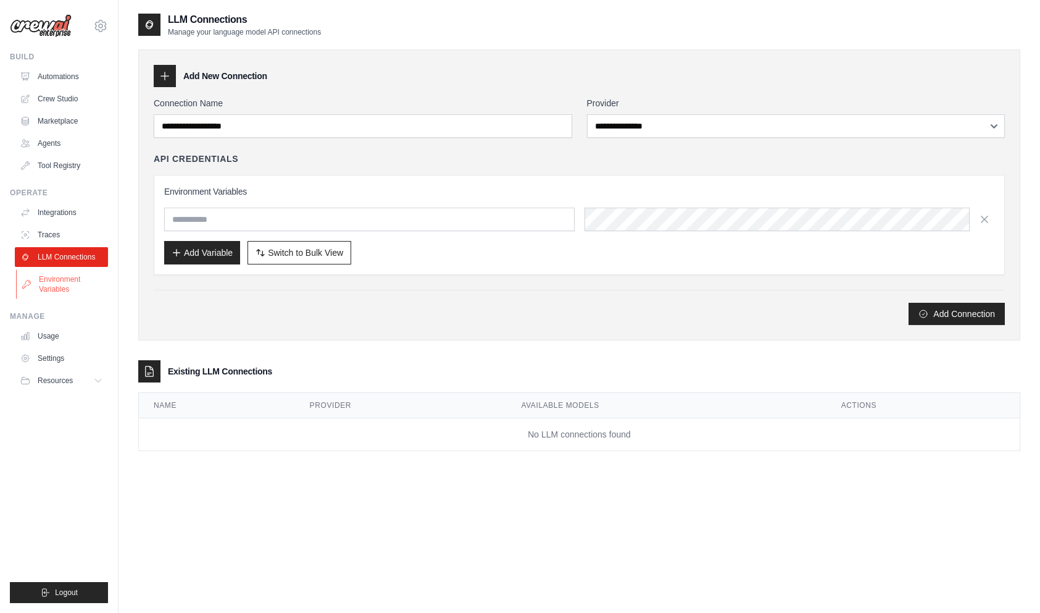
click at [54, 291] on link "Environment Variables" at bounding box center [62, 284] width 93 height 30
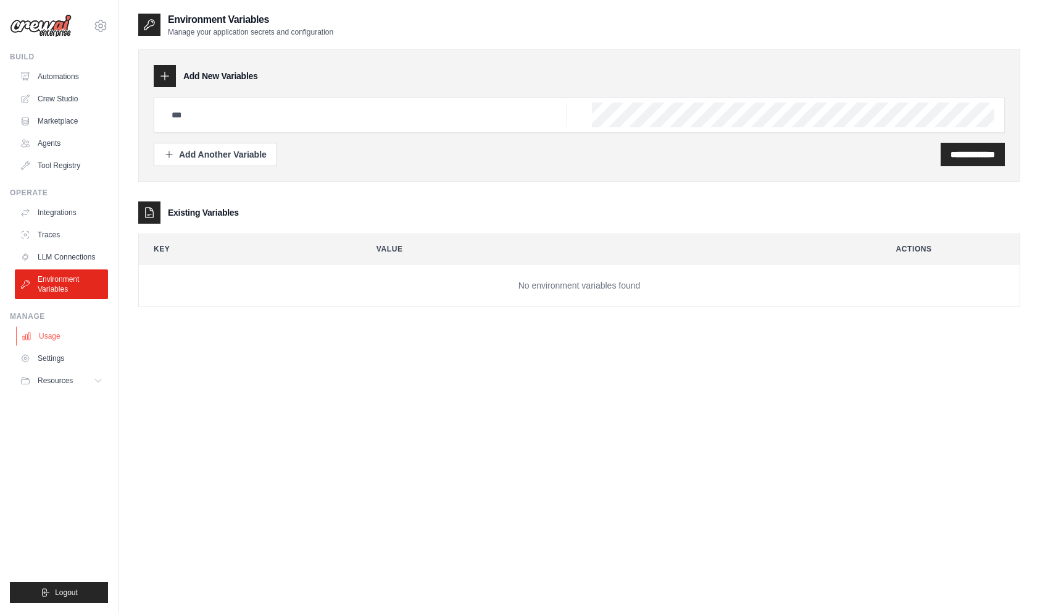
click at [45, 333] on link "Usage" at bounding box center [62, 336] width 93 height 20
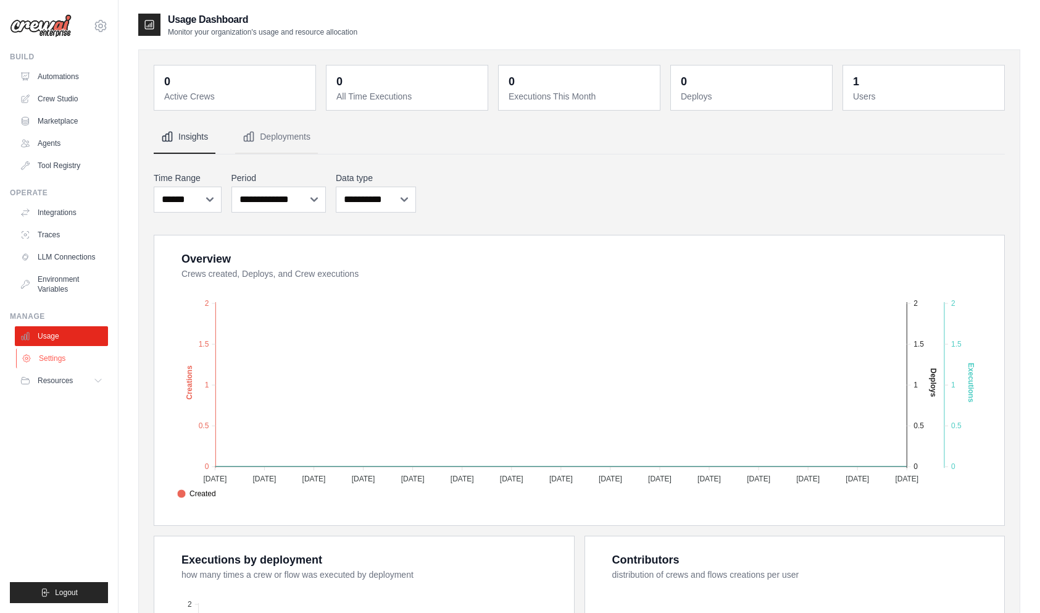
click at [45, 348] on link "Settings" at bounding box center [62, 358] width 93 height 20
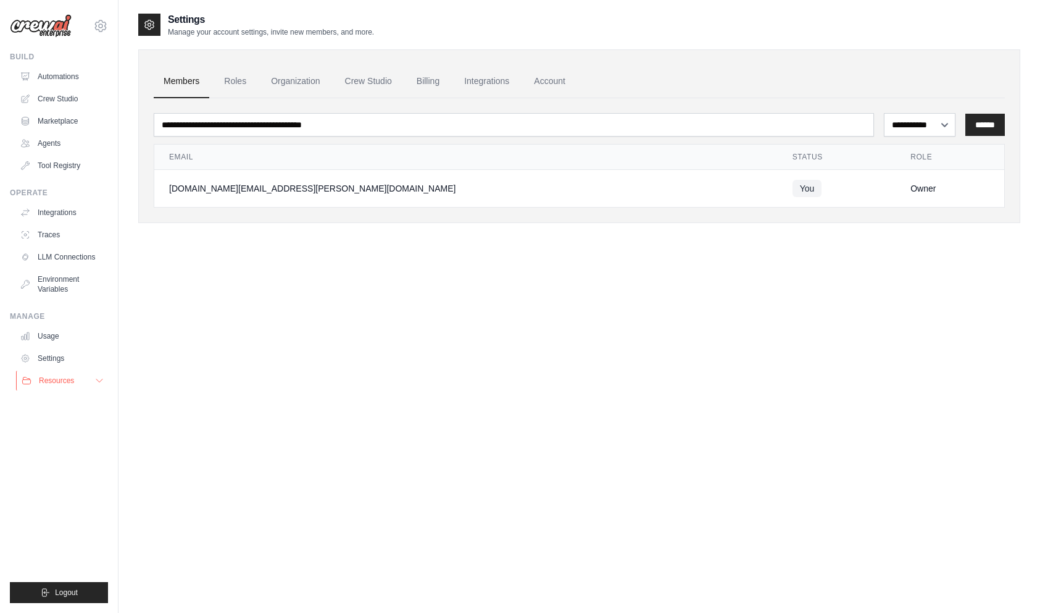
click at [48, 378] on span "Resources" at bounding box center [56, 380] width 35 height 10
click at [58, 69] on link "Automations" at bounding box center [62, 77] width 93 height 20
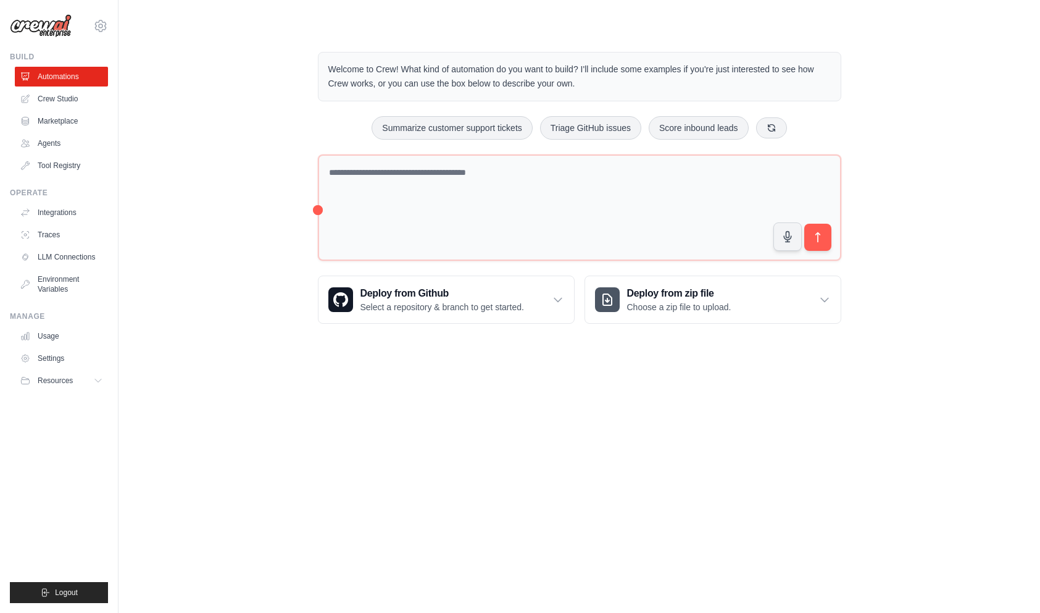
click at [43, 25] on img at bounding box center [41, 25] width 62 height 23
click at [51, 172] on link "Tool Registry" at bounding box center [62, 166] width 93 height 20
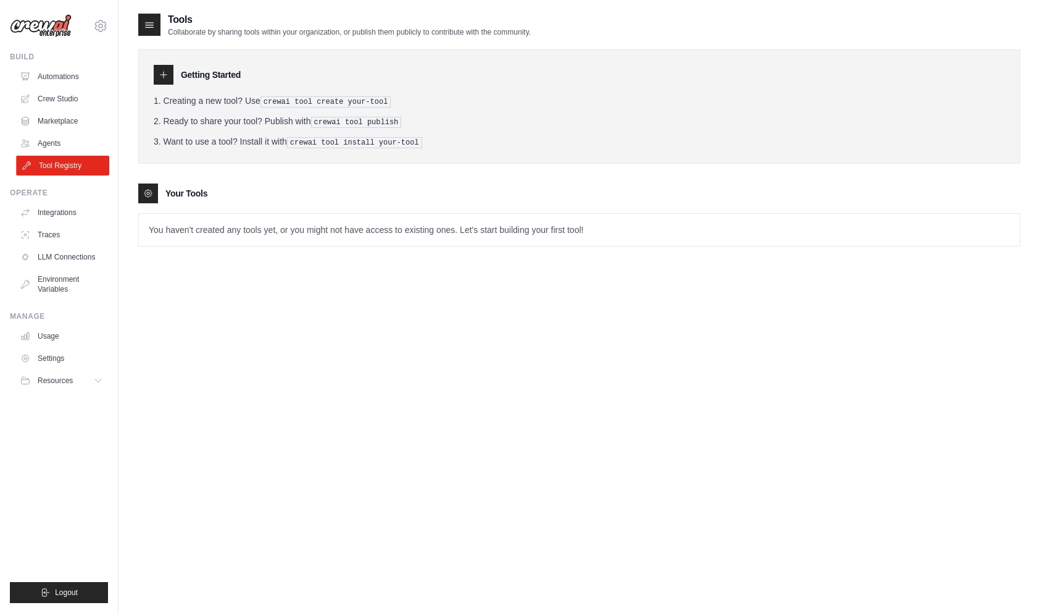
click at [56, 156] on link "Tool Registry" at bounding box center [62, 166] width 93 height 20
click at [53, 143] on link "Agents" at bounding box center [62, 143] width 93 height 20
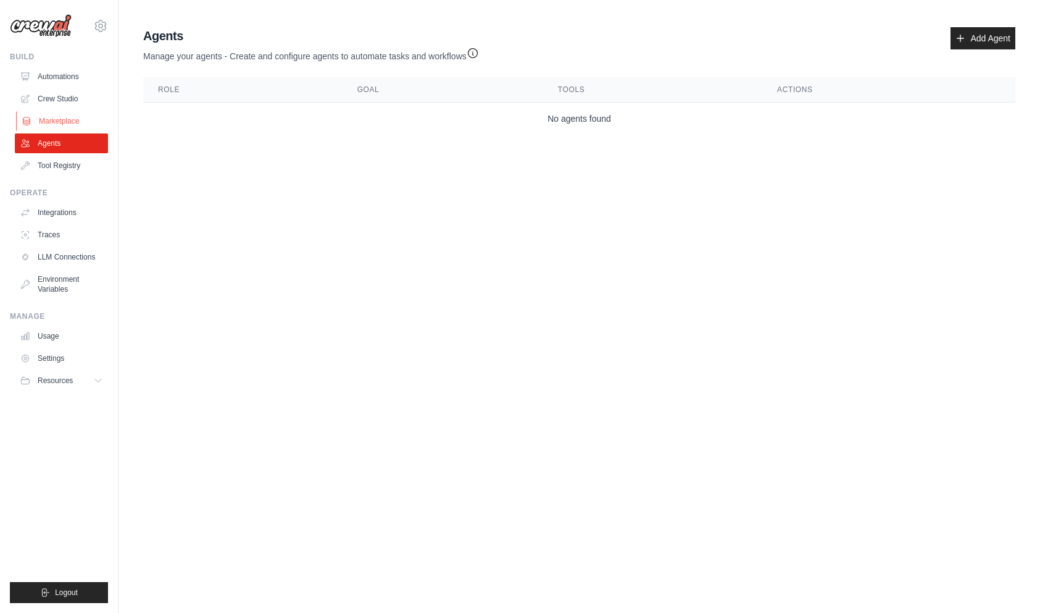
click at [58, 114] on link "Marketplace" at bounding box center [62, 121] width 93 height 20
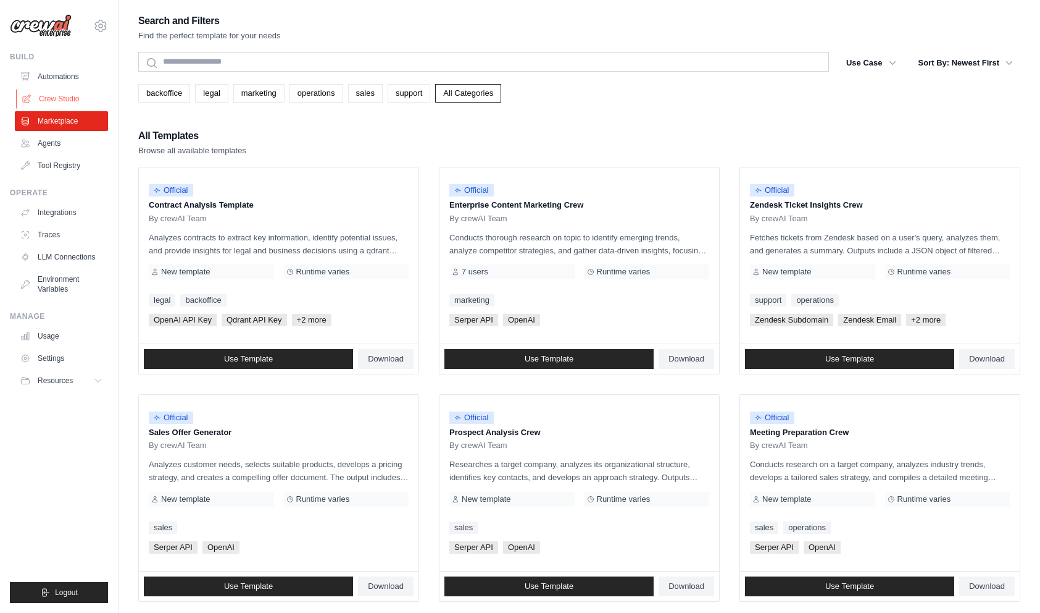
click at [57, 104] on link "Crew Studio" at bounding box center [62, 99] width 93 height 20
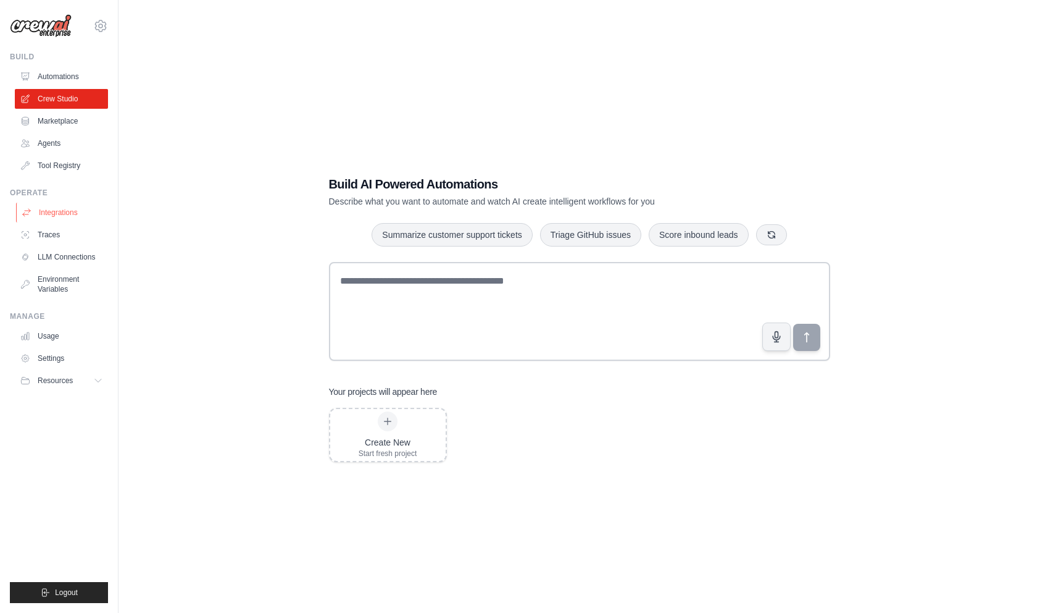
click at [57, 213] on link "Integrations" at bounding box center [62, 213] width 93 height 20
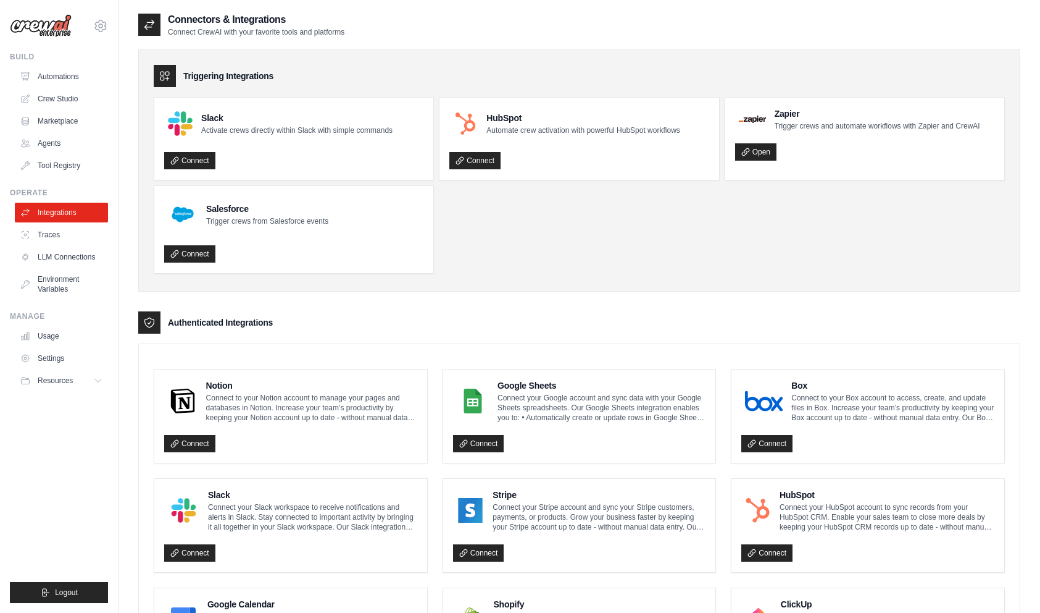
click at [57, 229] on link "Traces" at bounding box center [61, 235] width 93 height 20
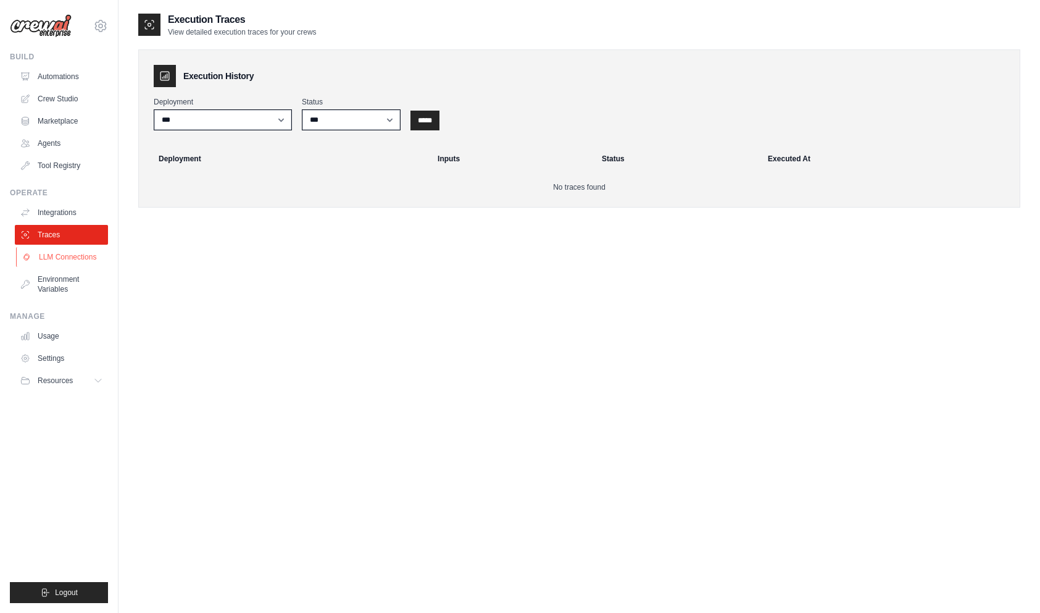
click at [59, 256] on link "LLM Connections" at bounding box center [62, 257] width 93 height 20
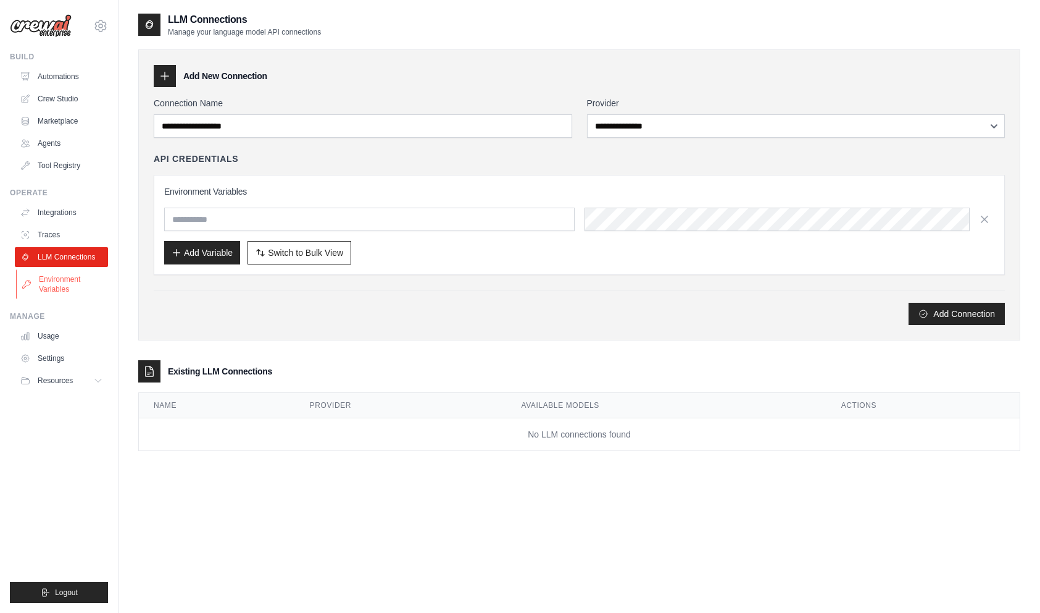
click at [59, 274] on link "Environment Variables" at bounding box center [62, 284] width 93 height 30
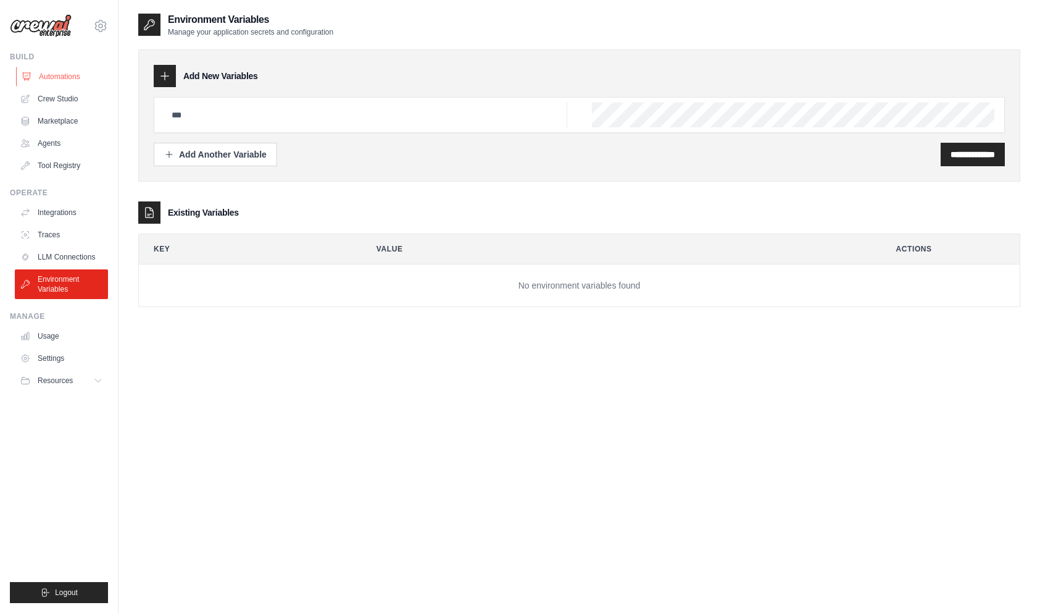
click at [60, 79] on link "Automations" at bounding box center [62, 77] width 93 height 20
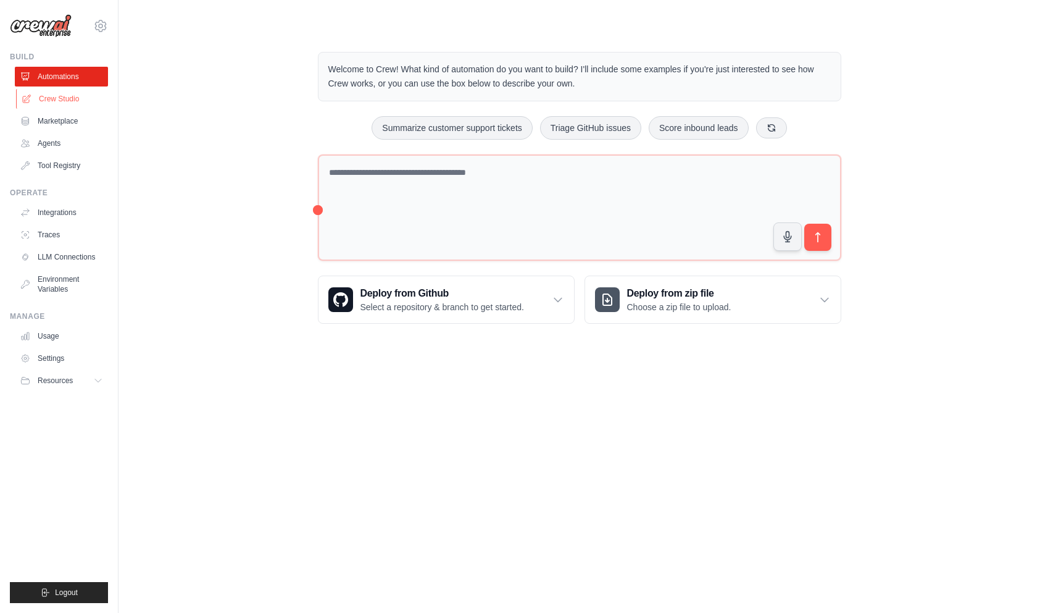
click at [56, 90] on link "Crew Studio" at bounding box center [62, 99] width 93 height 20
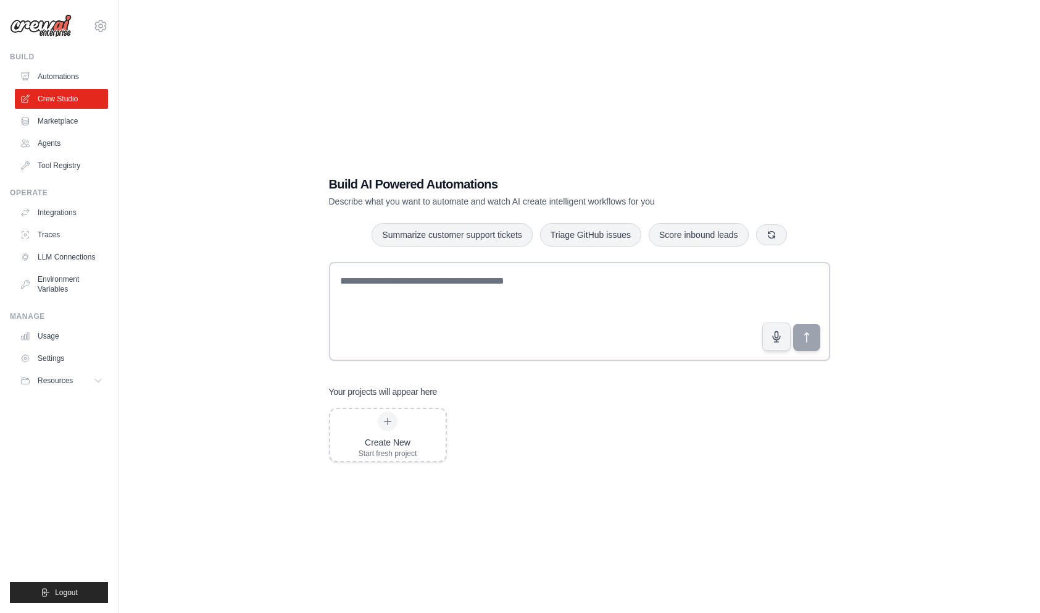
click at [52, 109] on ul "Automations Crew Studio Marketplace Agents Tool Registry" at bounding box center [61, 121] width 93 height 109
click at [48, 341] on link "Usage" at bounding box center [62, 336] width 93 height 20
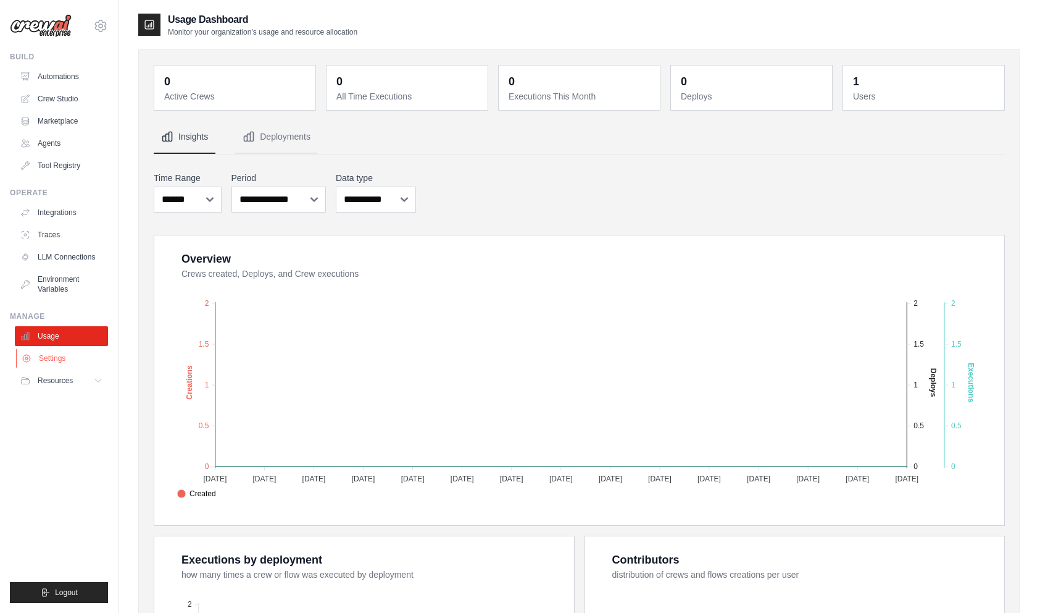
click at [48, 356] on link "Settings" at bounding box center [62, 358] width 93 height 20
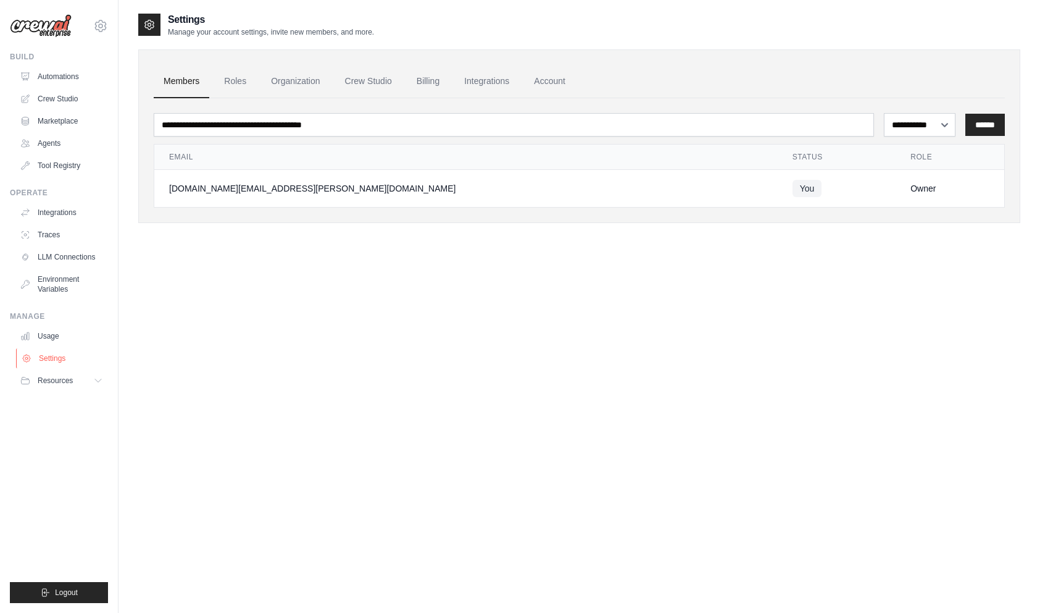
click at [40, 365] on link "Settings" at bounding box center [62, 358] width 93 height 20
click at [51, 373] on button "Resources" at bounding box center [62, 380] width 93 height 20
click at [62, 330] on link "Usage" at bounding box center [62, 336] width 93 height 20
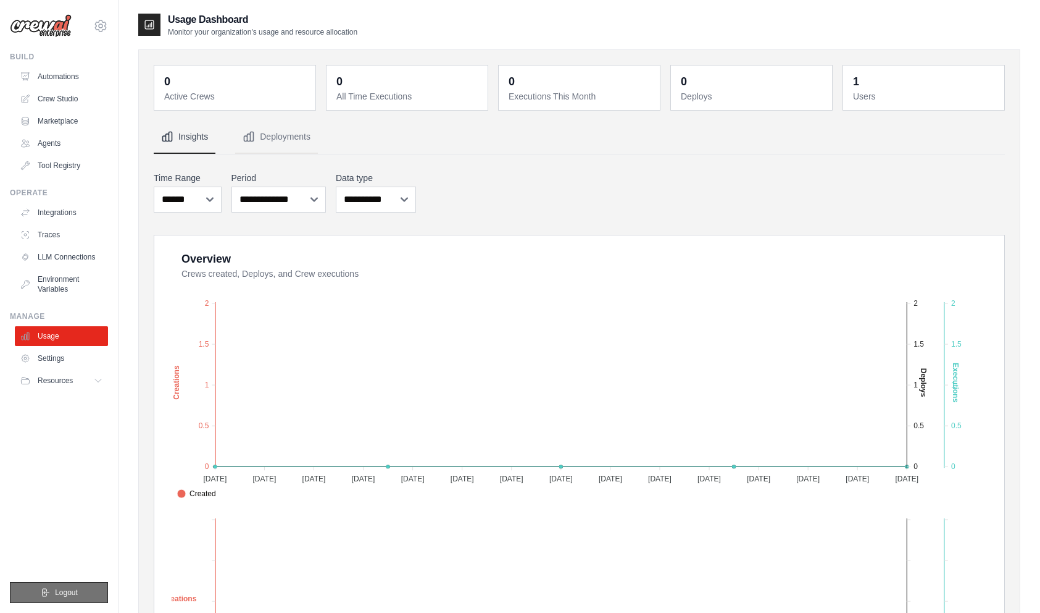
click at [81, 587] on button "Logout" at bounding box center [59, 592] width 98 height 21
click at [73, 592] on span "Logout" at bounding box center [66, 592] width 23 height 10
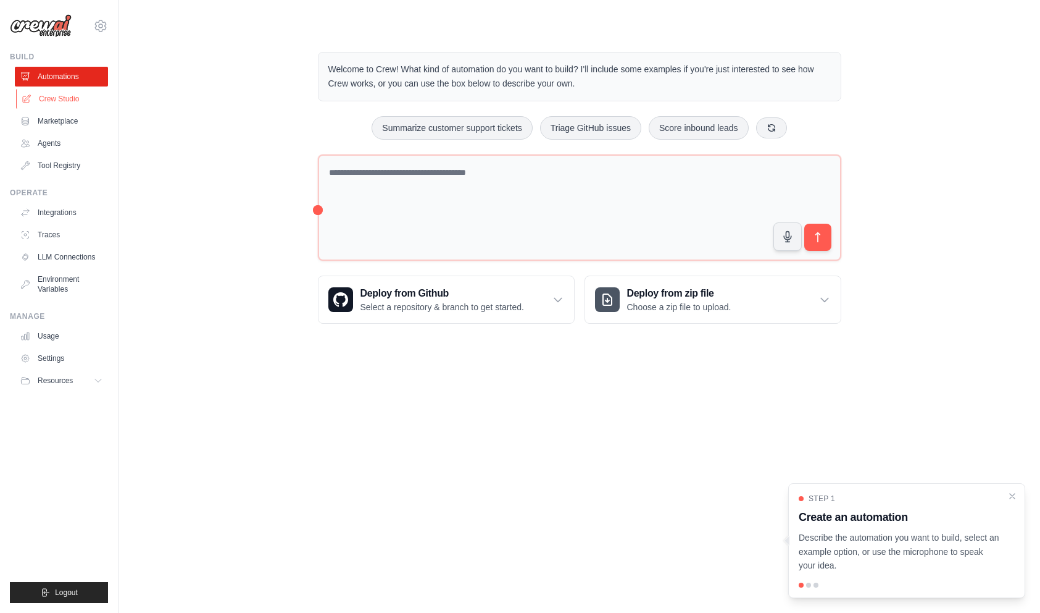
click at [85, 103] on link "Crew Studio" at bounding box center [62, 99] width 93 height 20
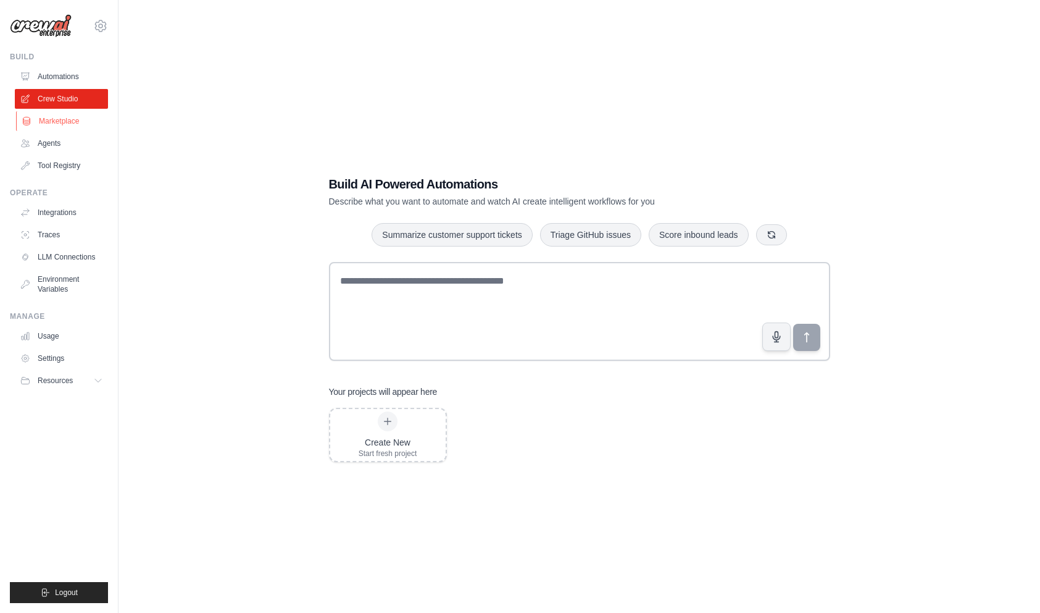
click at [72, 124] on link "Marketplace" at bounding box center [62, 121] width 93 height 20
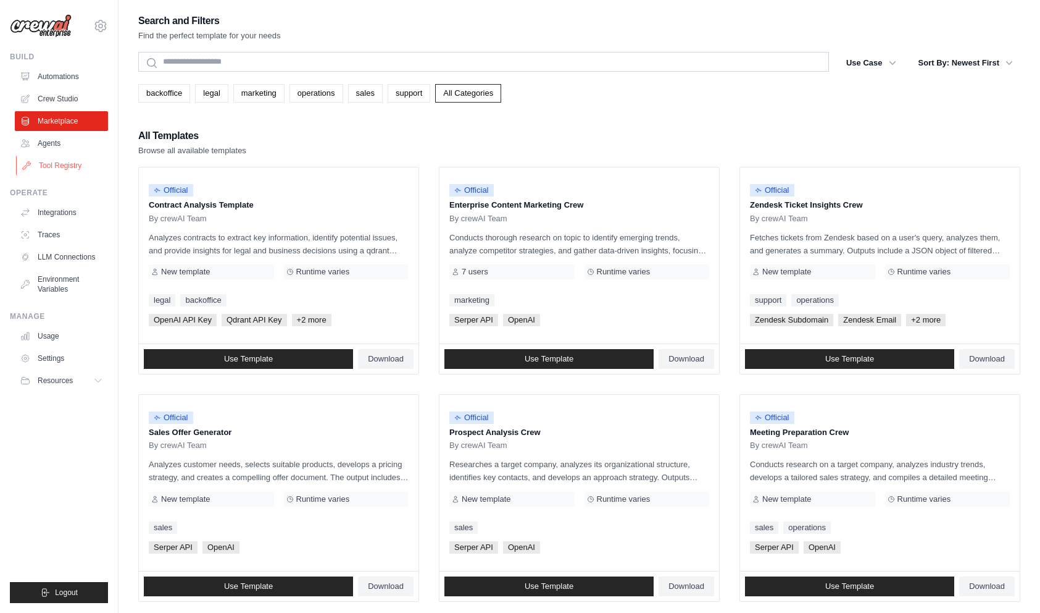
click at [60, 156] on link "Tool Registry" at bounding box center [62, 166] width 93 height 20
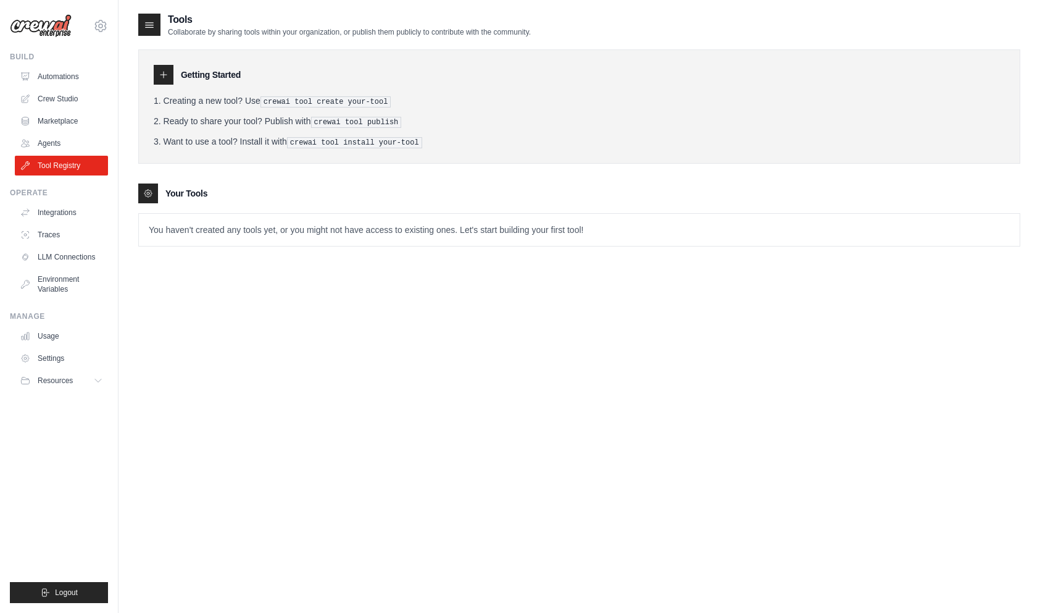
click at [50, 181] on ul "Build Automations Crew Studio Marketplace Agents" at bounding box center [59, 327] width 98 height 551
click at [50, 218] on link "Integrations" at bounding box center [62, 213] width 93 height 20
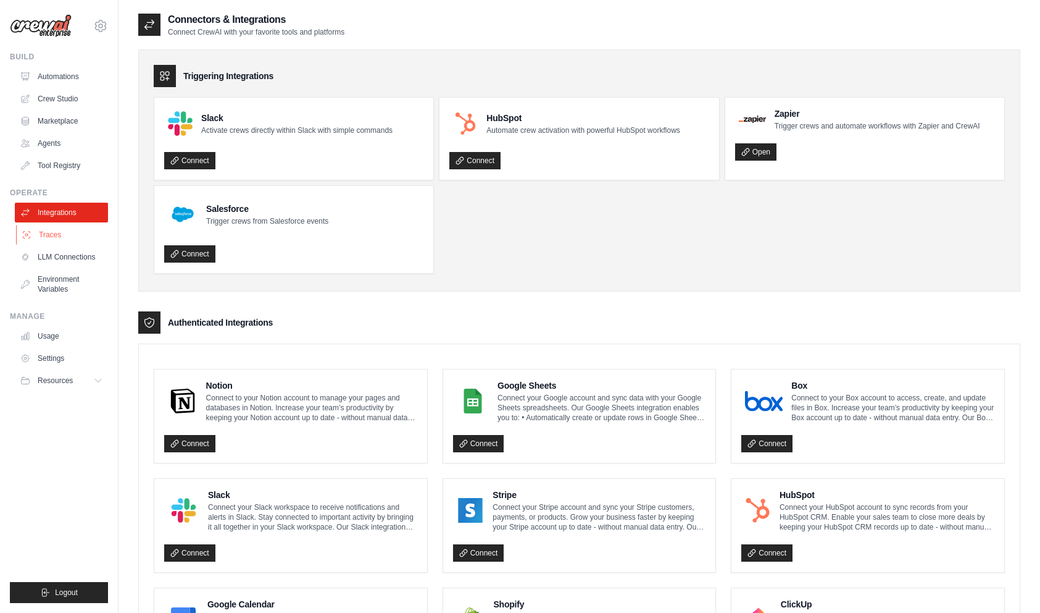
click at [50, 237] on link "Traces" at bounding box center [62, 235] width 93 height 20
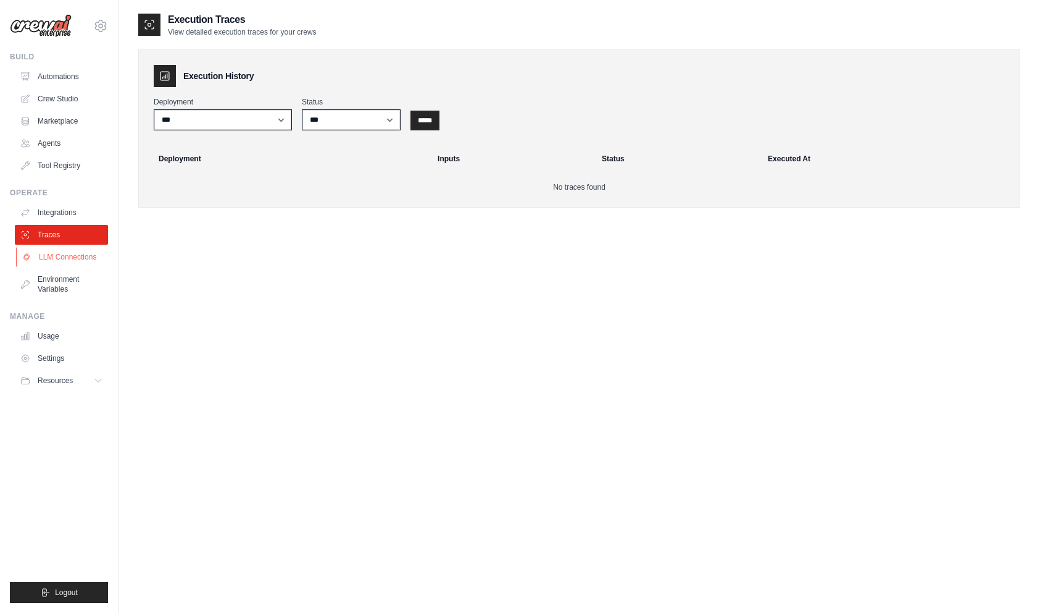
click at [50, 260] on link "LLM Connections" at bounding box center [62, 257] width 93 height 20
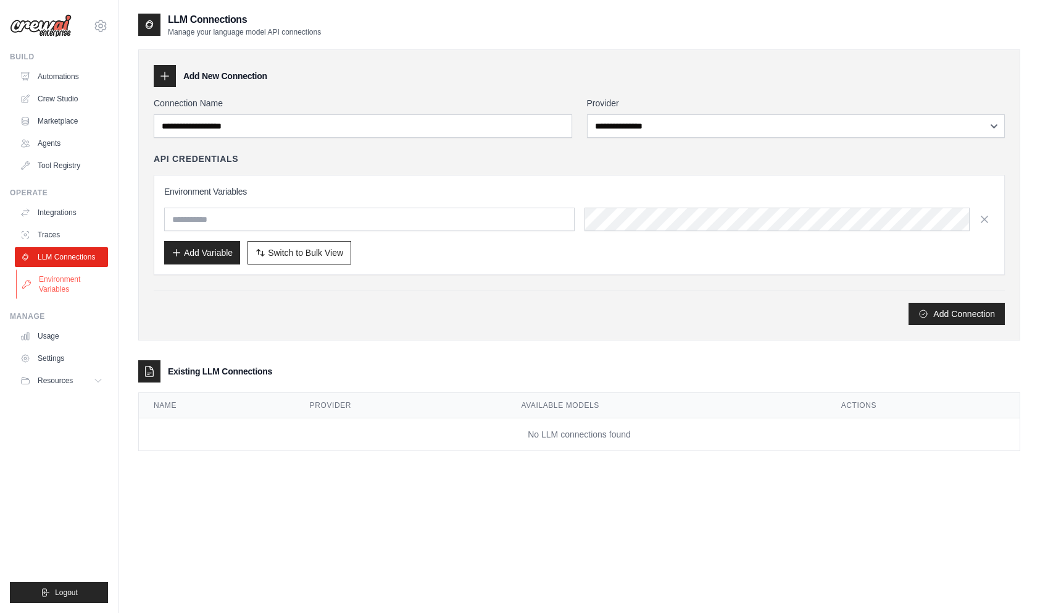
click at [50, 277] on link "Environment Variables" at bounding box center [62, 284] width 93 height 30
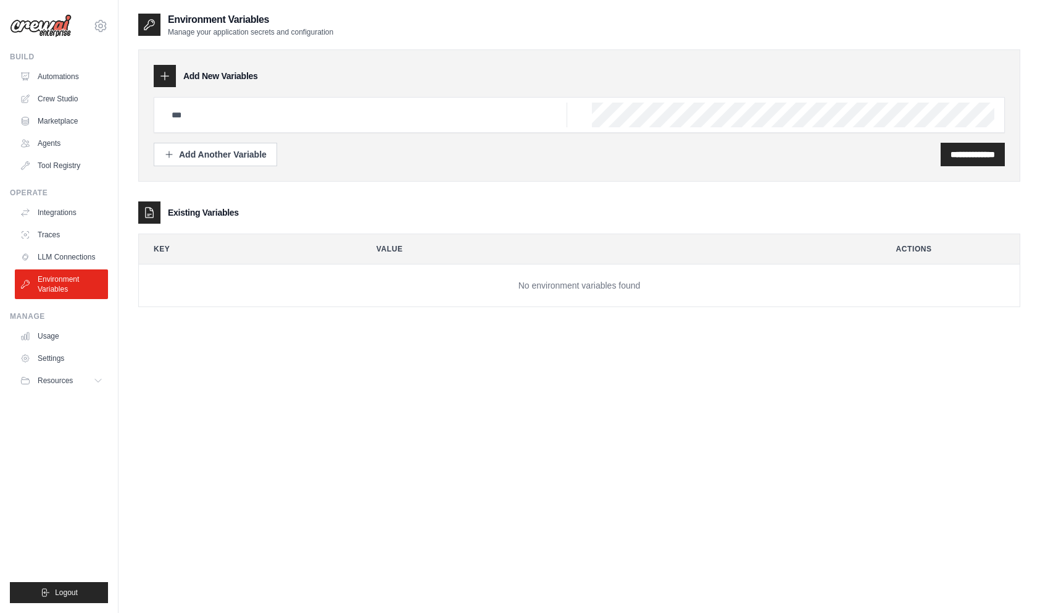
click at [57, 346] on ul "Usage Settings Resources Documentation Blog" at bounding box center [61, 358] width 93 height 64
click at [73, 73] on link "Automations" at bounding box center [62, 77] width 93 height 20
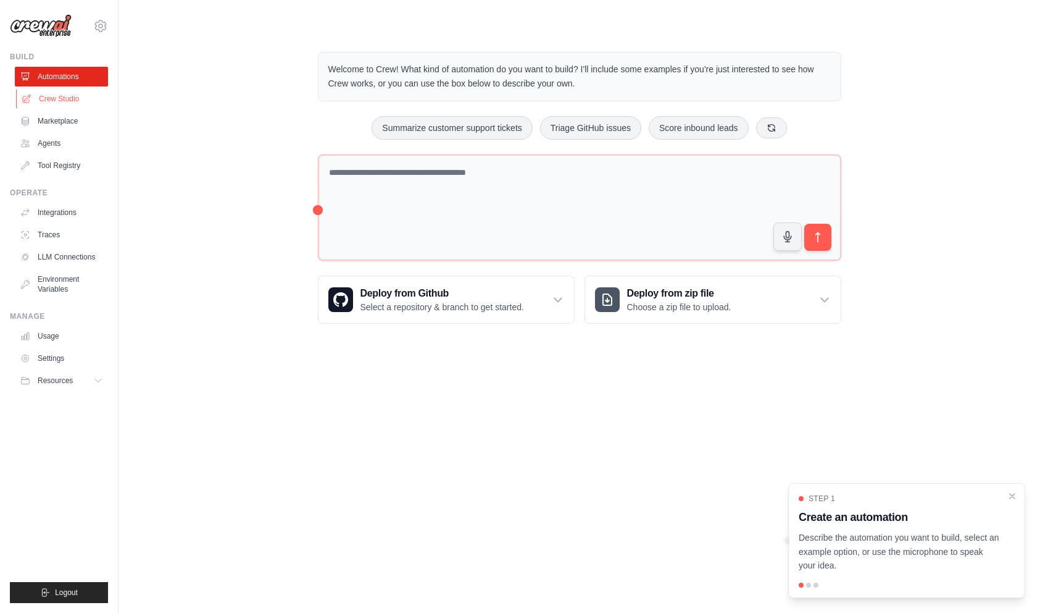
click at [78, 102] on link "Crew Studio" at bounding box center [62, 99] width 93 height 20
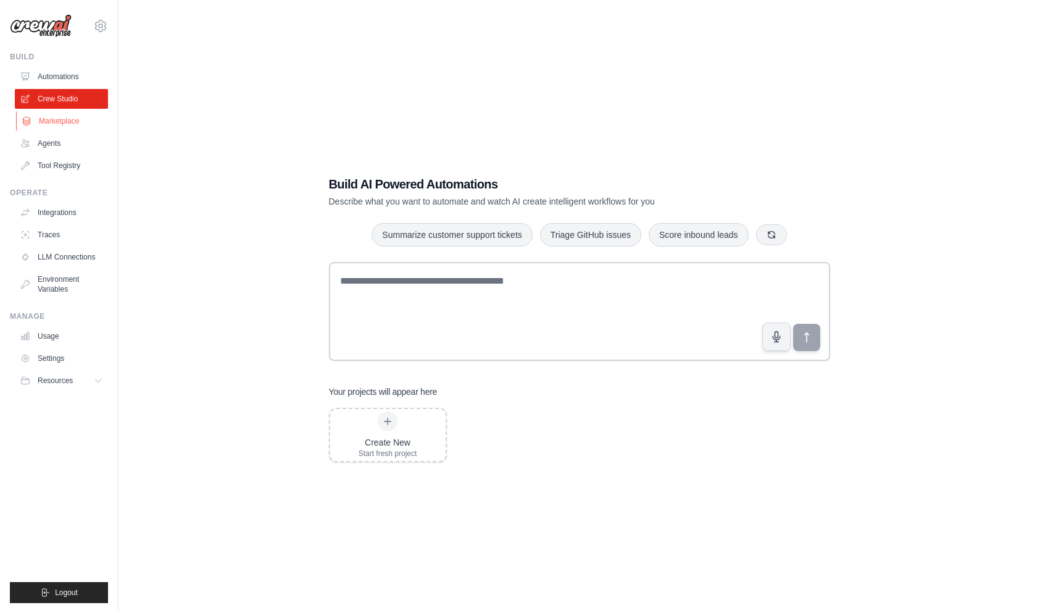
click at [63, 123] on link "Marketplace" at bounding box center [62, 121] width 93 height 20
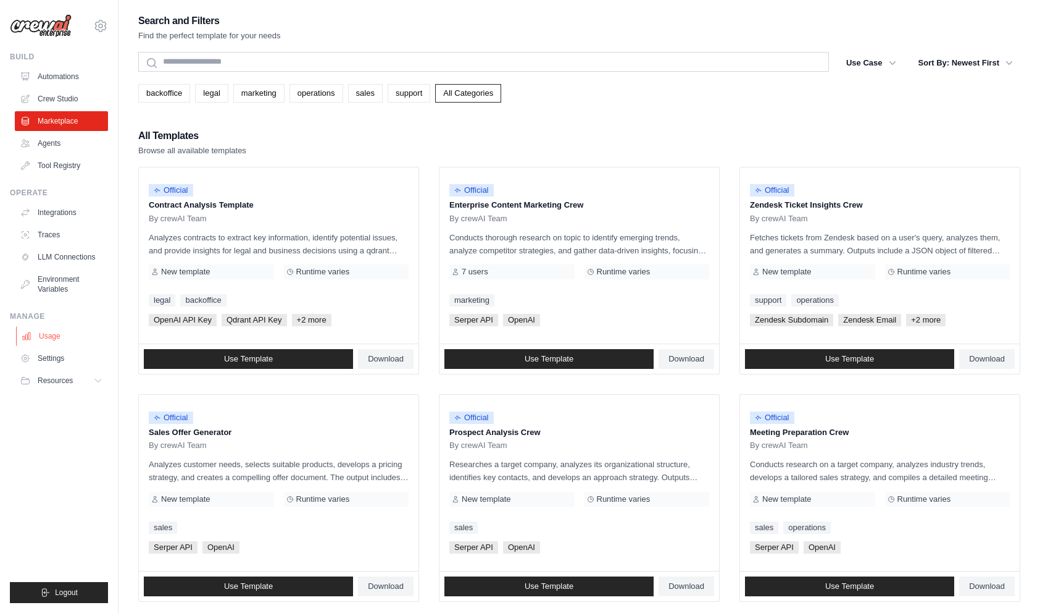
click at [62, 337] on link "Usage" at bounding box center [62, 336] width 93 height 20
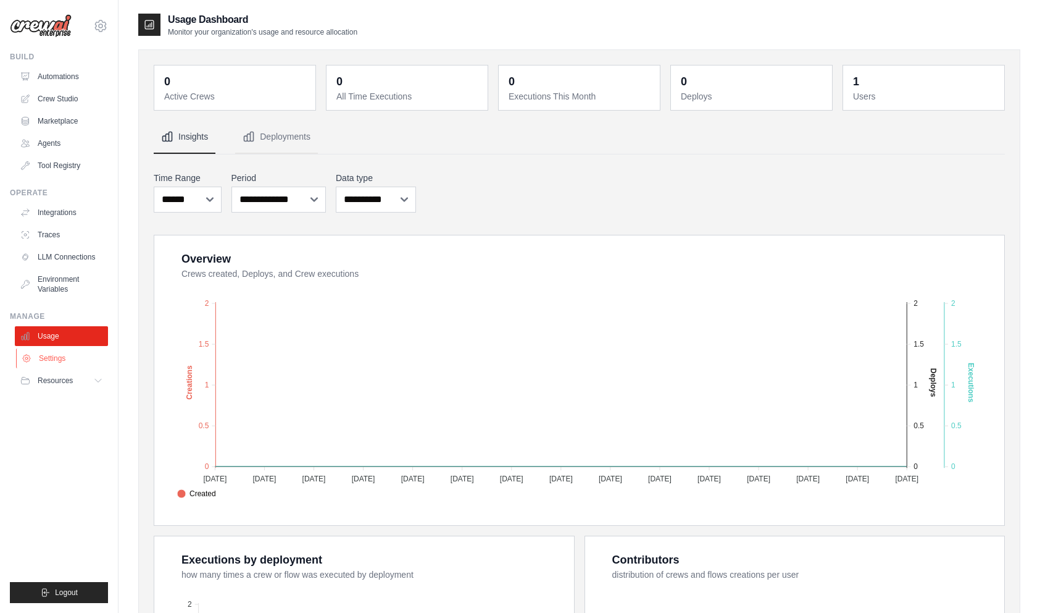
click at [62, 349] on link "Settings" at bounding box center [62, 358] width 93 height 20
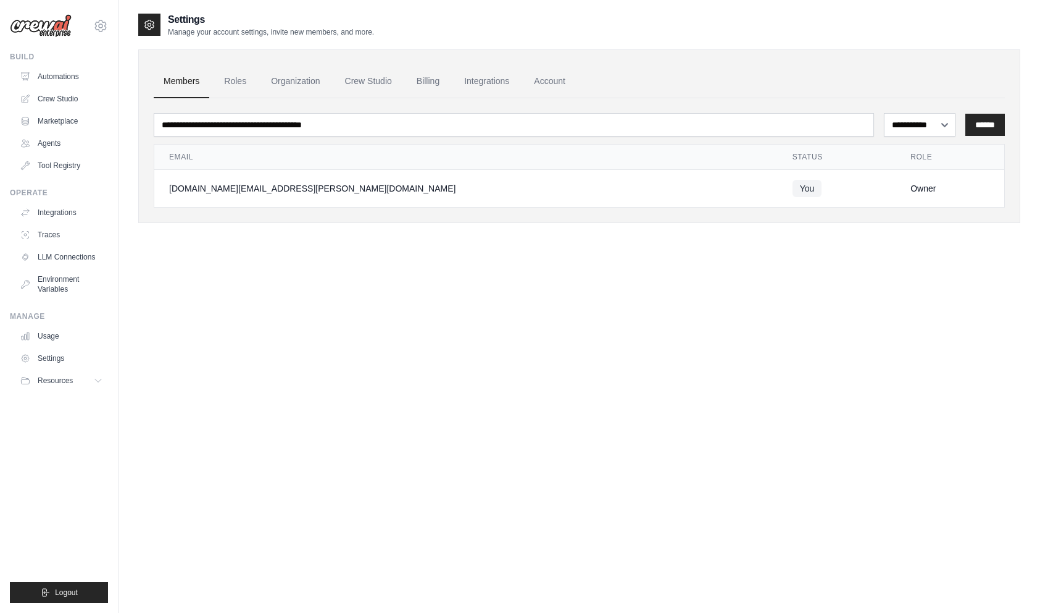
click at [62, 349] on link "Settings" at bounding box center [61, 358] width 93 height 20
click at [441, 350] on div "**********" at bounding box center [579, 318] width 882 height 613
click at [417, 235] on div "**********" at bounding box center [579, 127] width 882 height 230
